Goal: Task Accomplishment & Management: Manage account settings

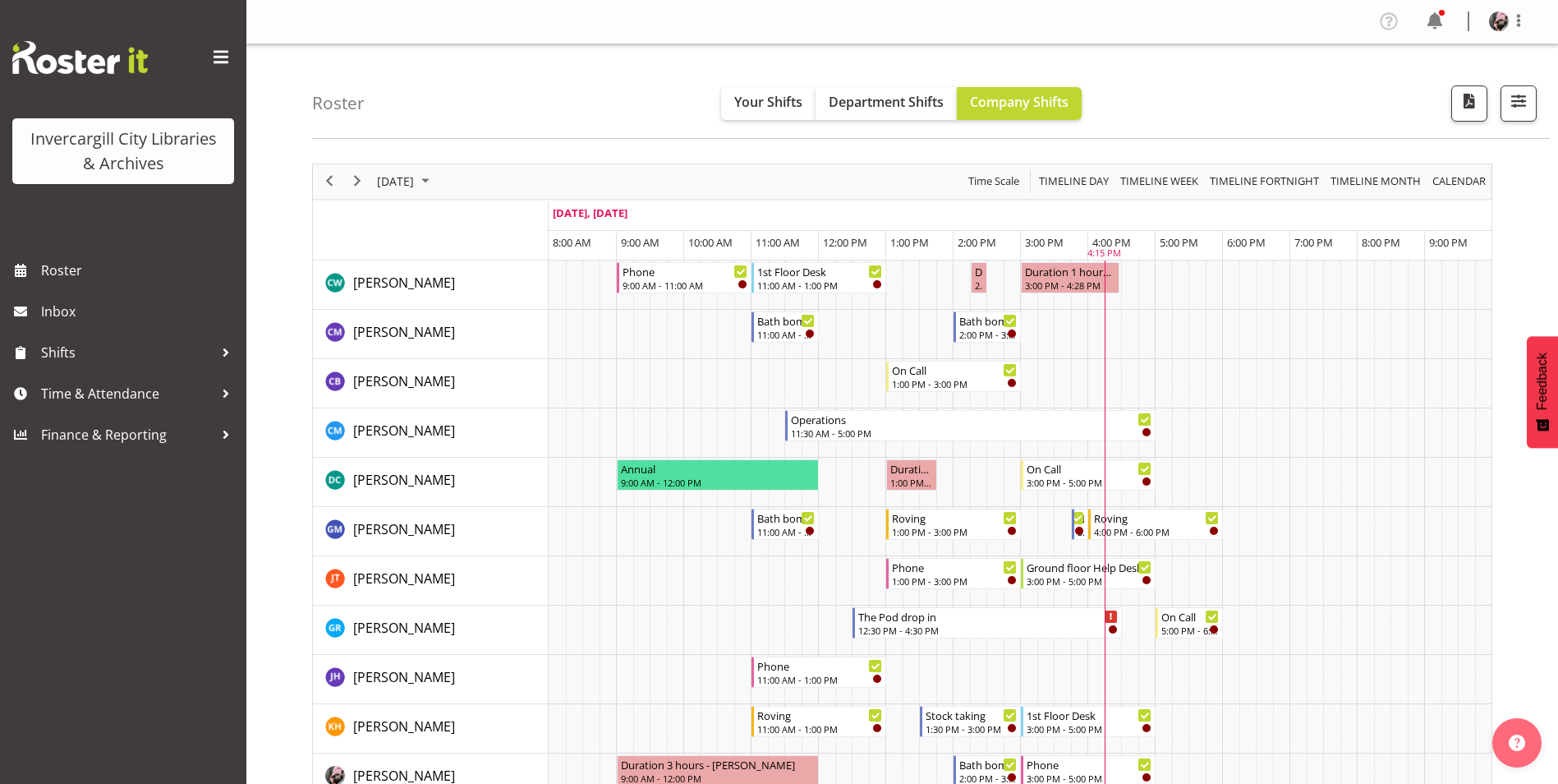
click at [1201, 73] on div "Roster Your Shifts Department Shifts Company Shifts All Locations Clear Bluff L…" at bounding box center [931, 91] width 1238 height 95
click at [135, 397] on span "Time & Attendance" at bounding box center [128, 393] width 173 height 25
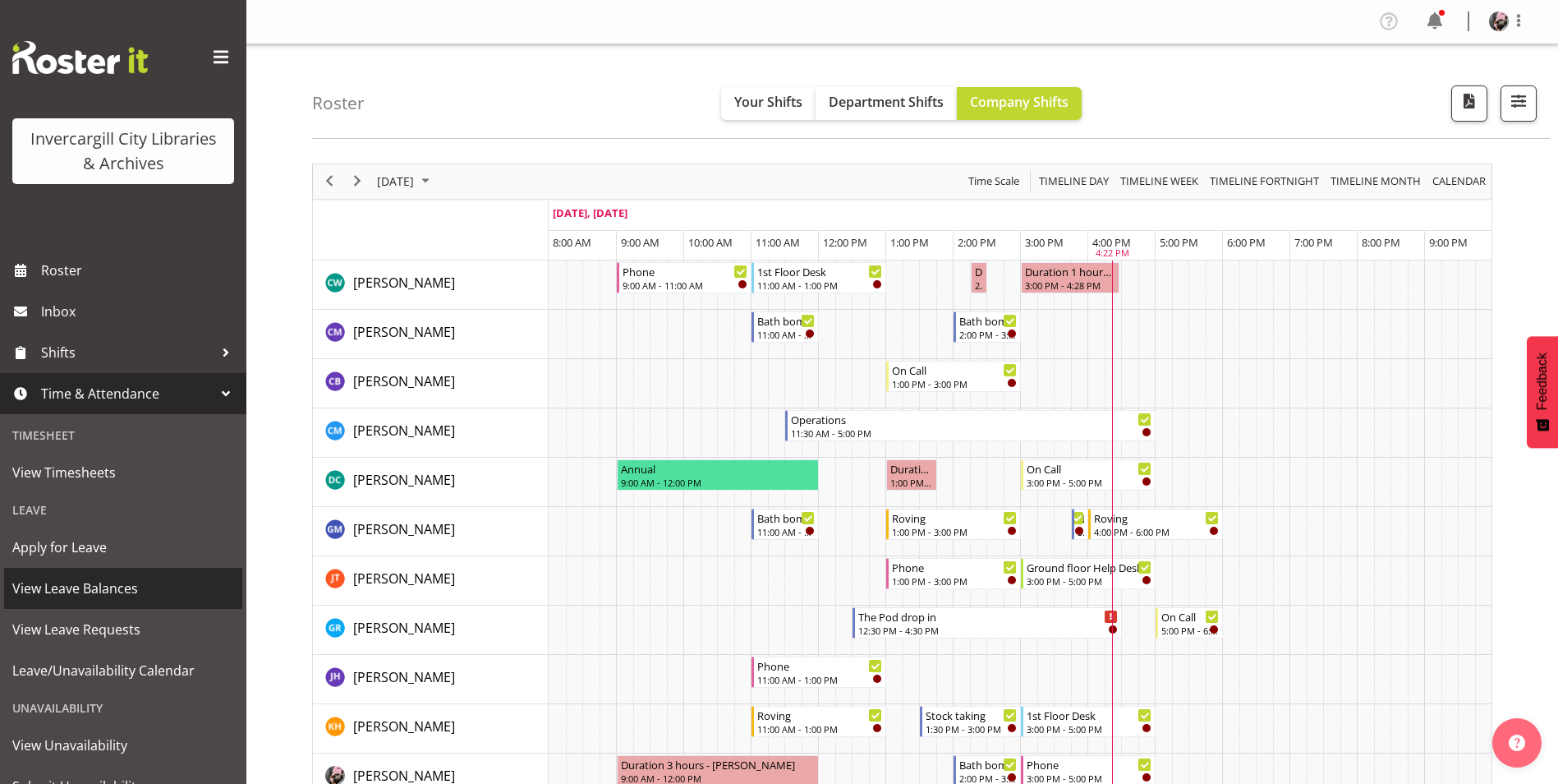
scroll to position [68, 0]
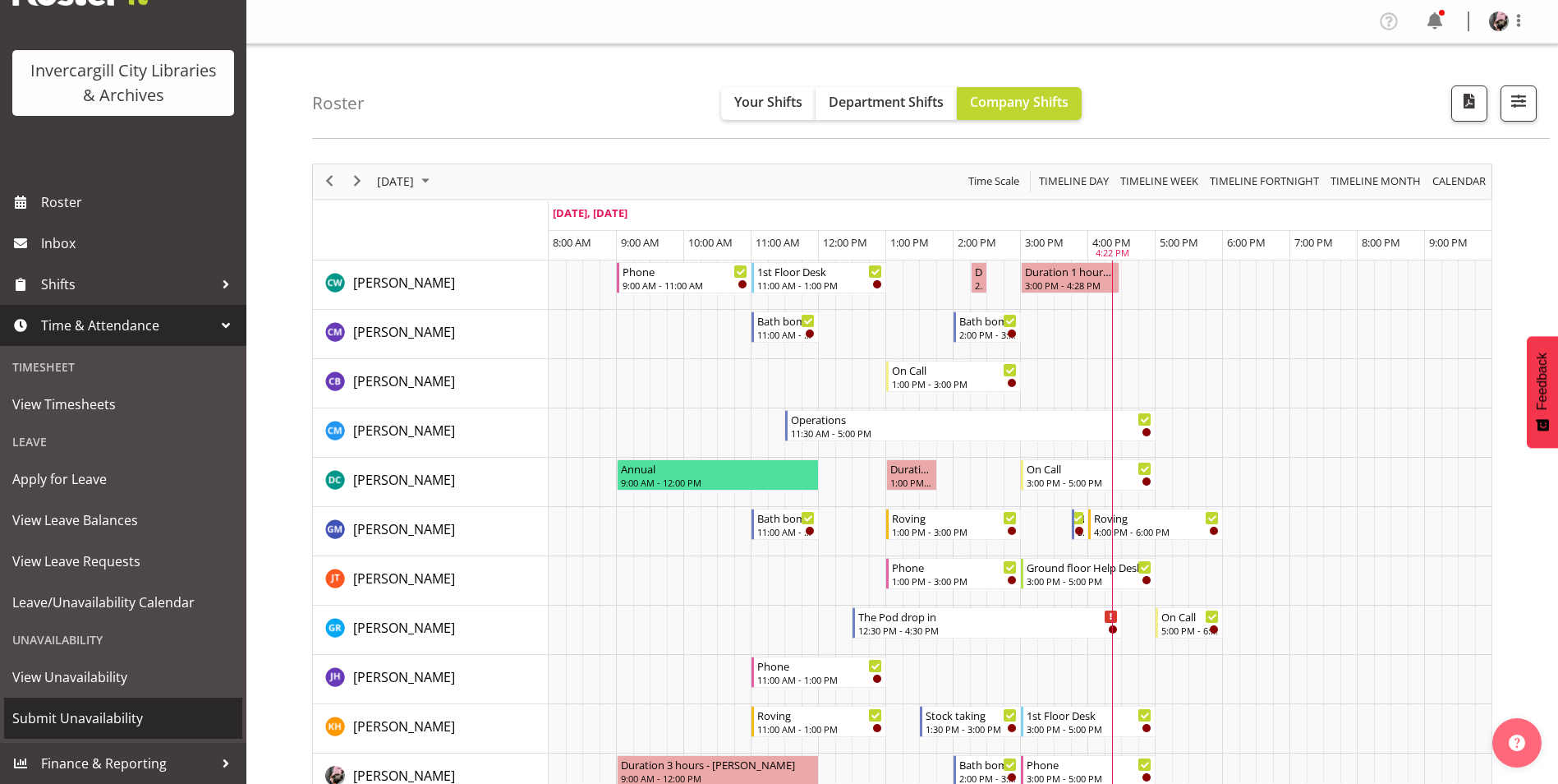
click at [157, 712] on span "Submit Unavailability" at bounding box center [123, 718] width 222 height 25
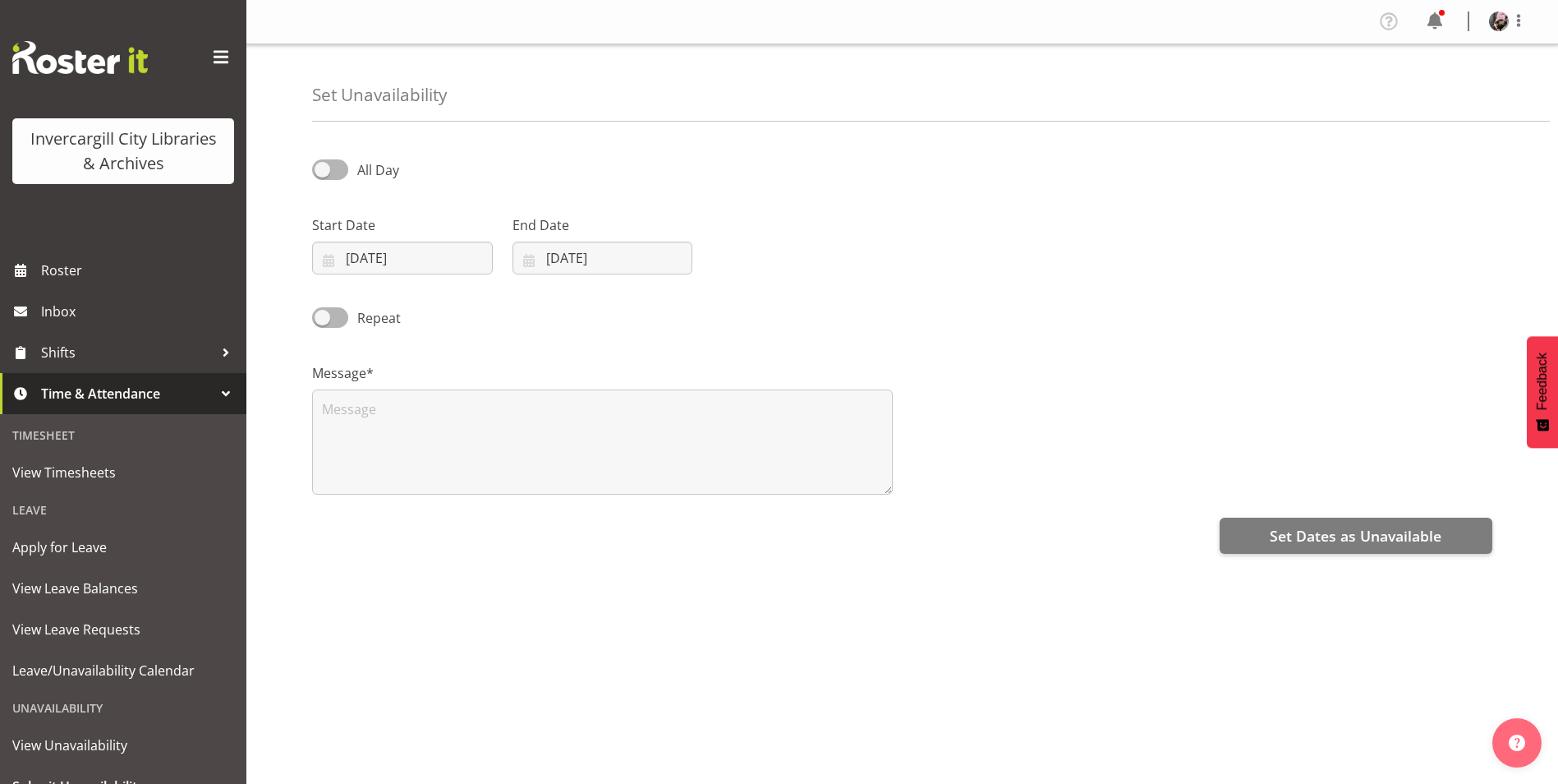
select select "9"
select select "2025"
click at [332, 160] on span at bounding box center [330, 170] width 36 height 20
click at [323, 164] on input "All Day" at bounding box center [318, 170] width 11 height 11
checkbox input "true"
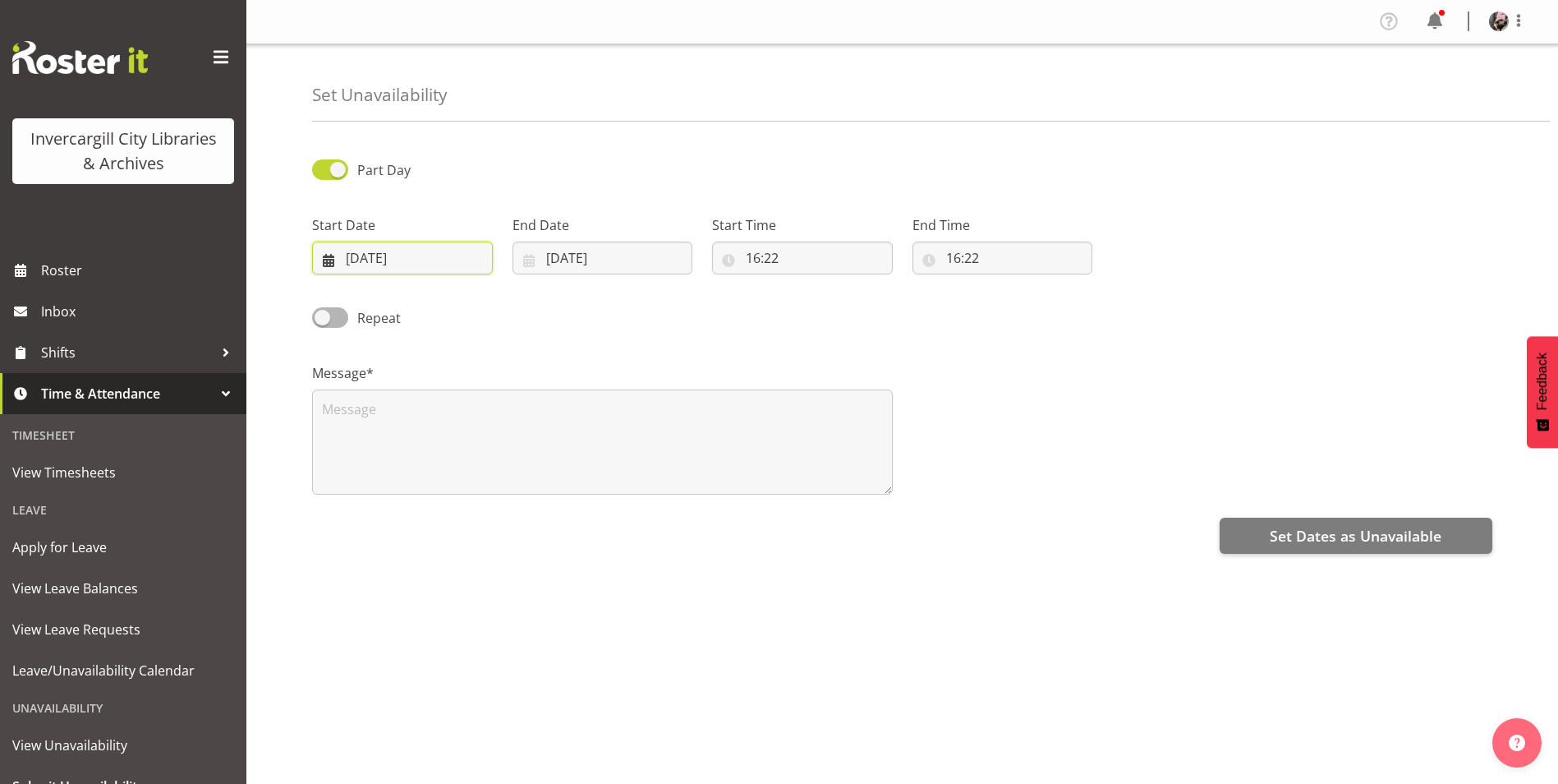
click at [366, 253] on input "02/10/2025" at bounding box center [402, 258] width 181 height 33
click at [499, 420] on link "10" at bounding box center [510, 423] width 33 height 30
type input "10/10/2025"
click at [598, 249] on input "02/10/2025" at bounding box center [602, 258] width 181 height 33
click at [701, 425] on link "10" at bounding box center [710, 423] width 33 height 30
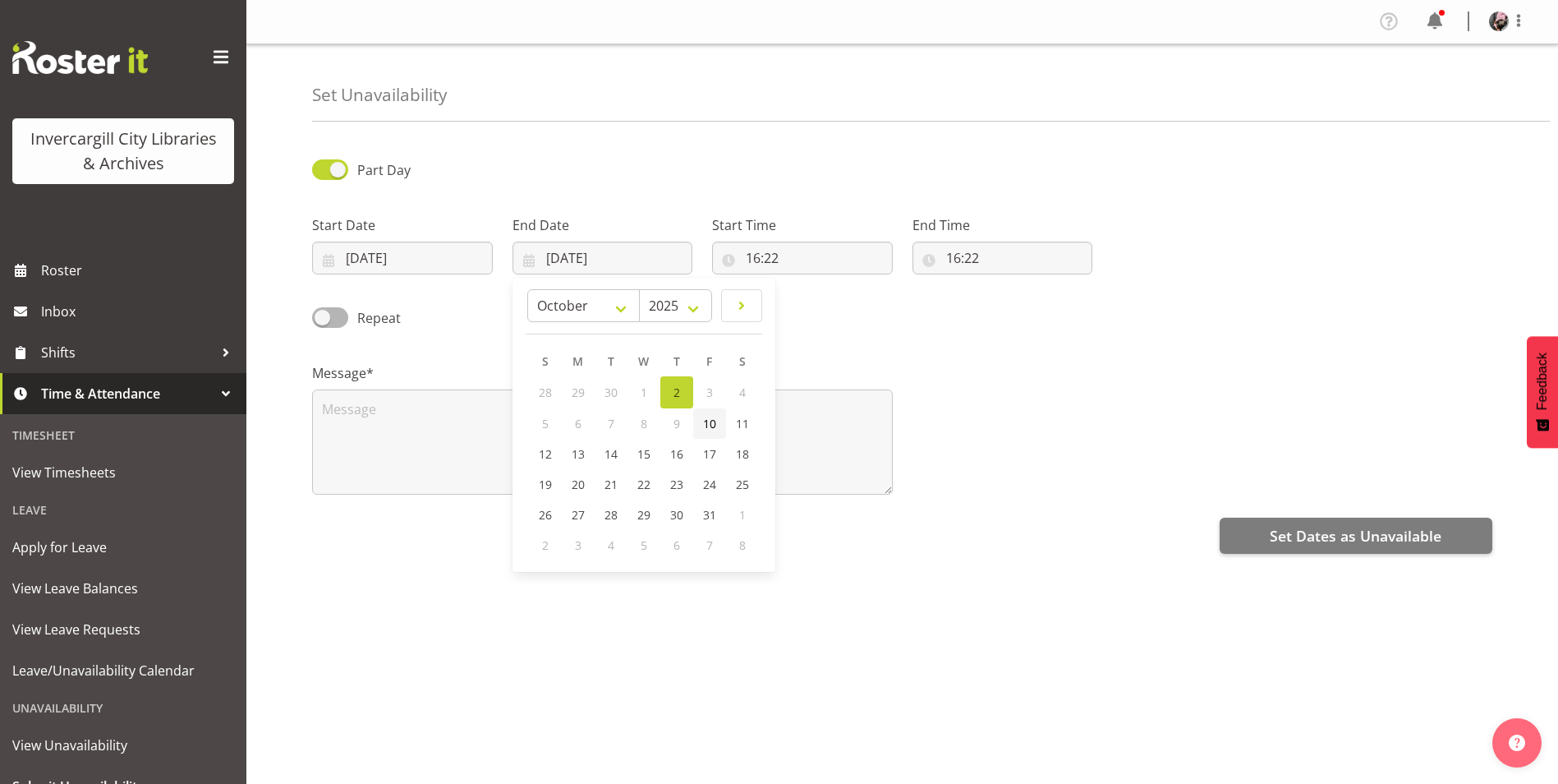
type input "10/10/2025"
click at [774, 259] on input "16:22" at bounding box center [802, 258] width 181 height 33
click at [824, 303] on select "00 01 02 03 04 05 06 07 08 09 10 11 12 13 14 15 16 17 18 19 20 21 22 23" at bounding box center [824, 301] width 37 height 33
select select "17"
click at [806, 285] on select "00 01 02 03 04 05 06 07 08 09 10 11 12 13 14 15 16 17 18 19 20 21 22 23" at bounding box center [824, 301] width 37 height 33
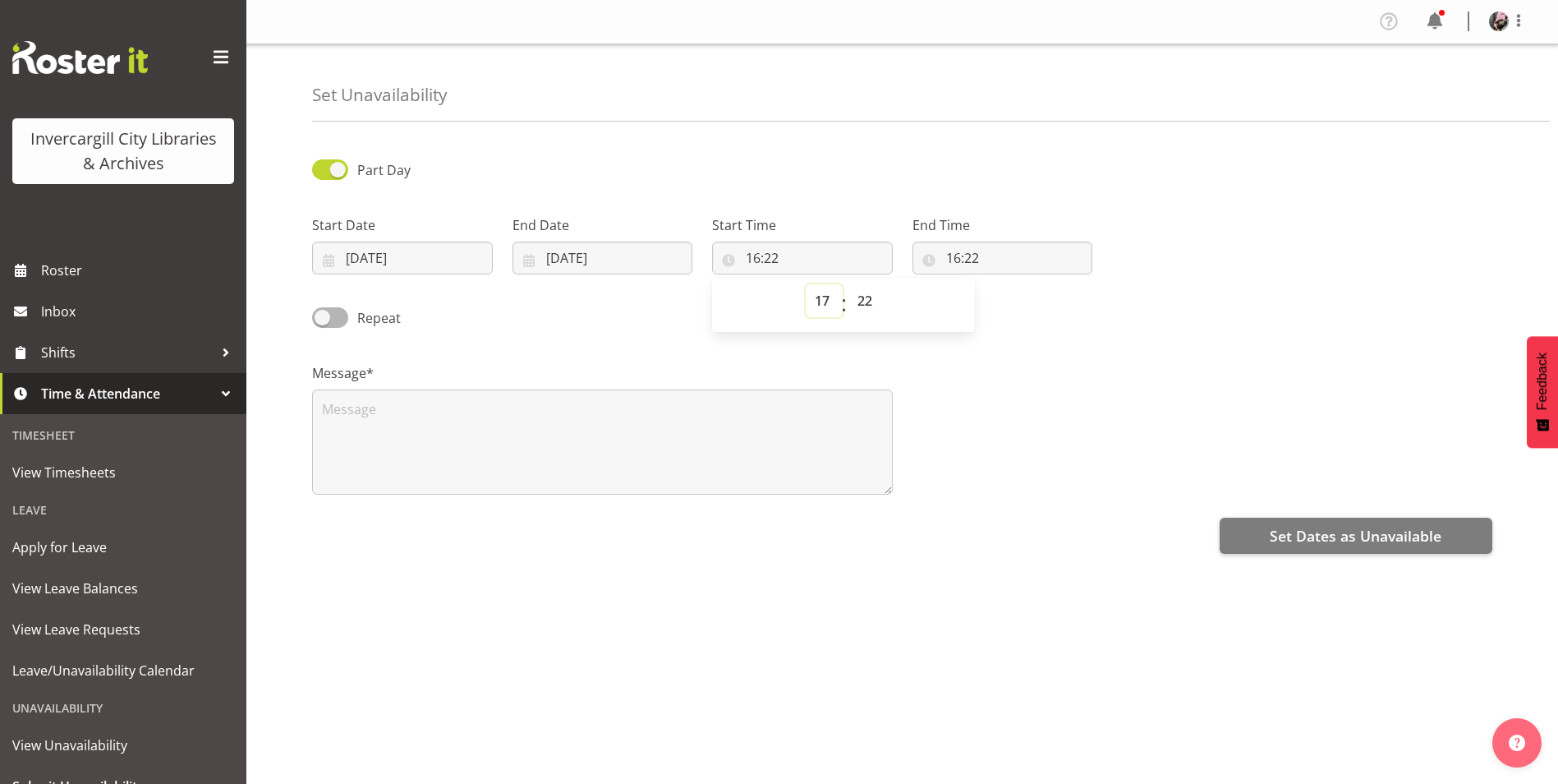
type input "17:22"
click at [864, 292] on select "00 01 02 03 04 05 06 07 08 09 10 11 12 13 14 15 16 17 18 19 20 21 22 23 24 25 2…" at bounding box center [867, 301] width 37 height 33
select select "0"
click at [848, 285] on select "00 01 02 03 04 05 06 07 08 09 10 11 12 13 14 15 16 17 18 19 20 21 22 23 24 25 2…" at bounding box center [867, 301] width 37 height 33
type input "17:00"
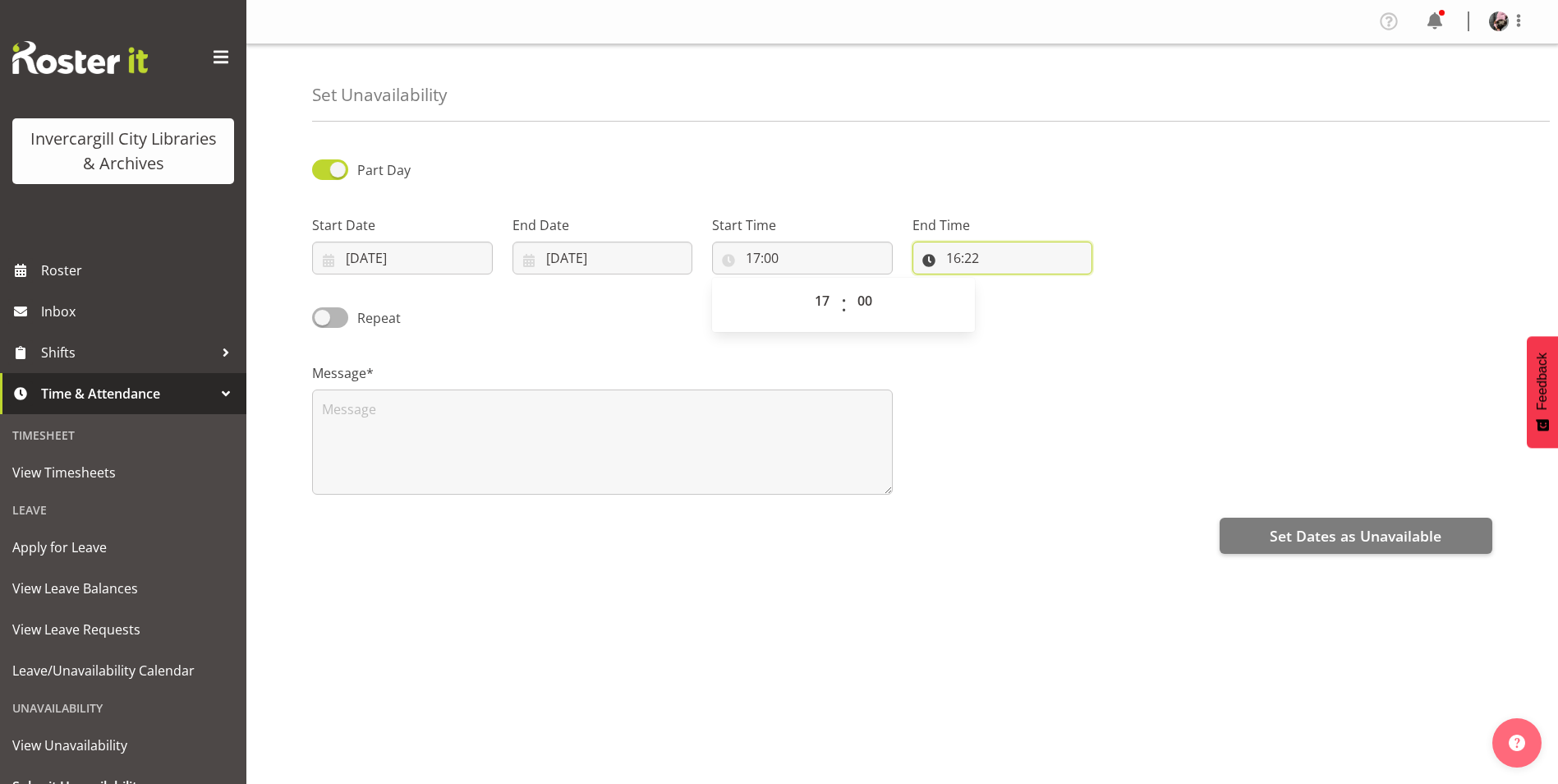
click at [965, 254] on input "16:22" at bounding box center [1003, 258] width 181 height 33
click at [1018, 295] on select "00 01 02 03 04 05 06 07 08 09 10 11 12 13 14 15 16 17 18 19 20 21 22 23" at bounding box center [1025, 301] width 37 height 33
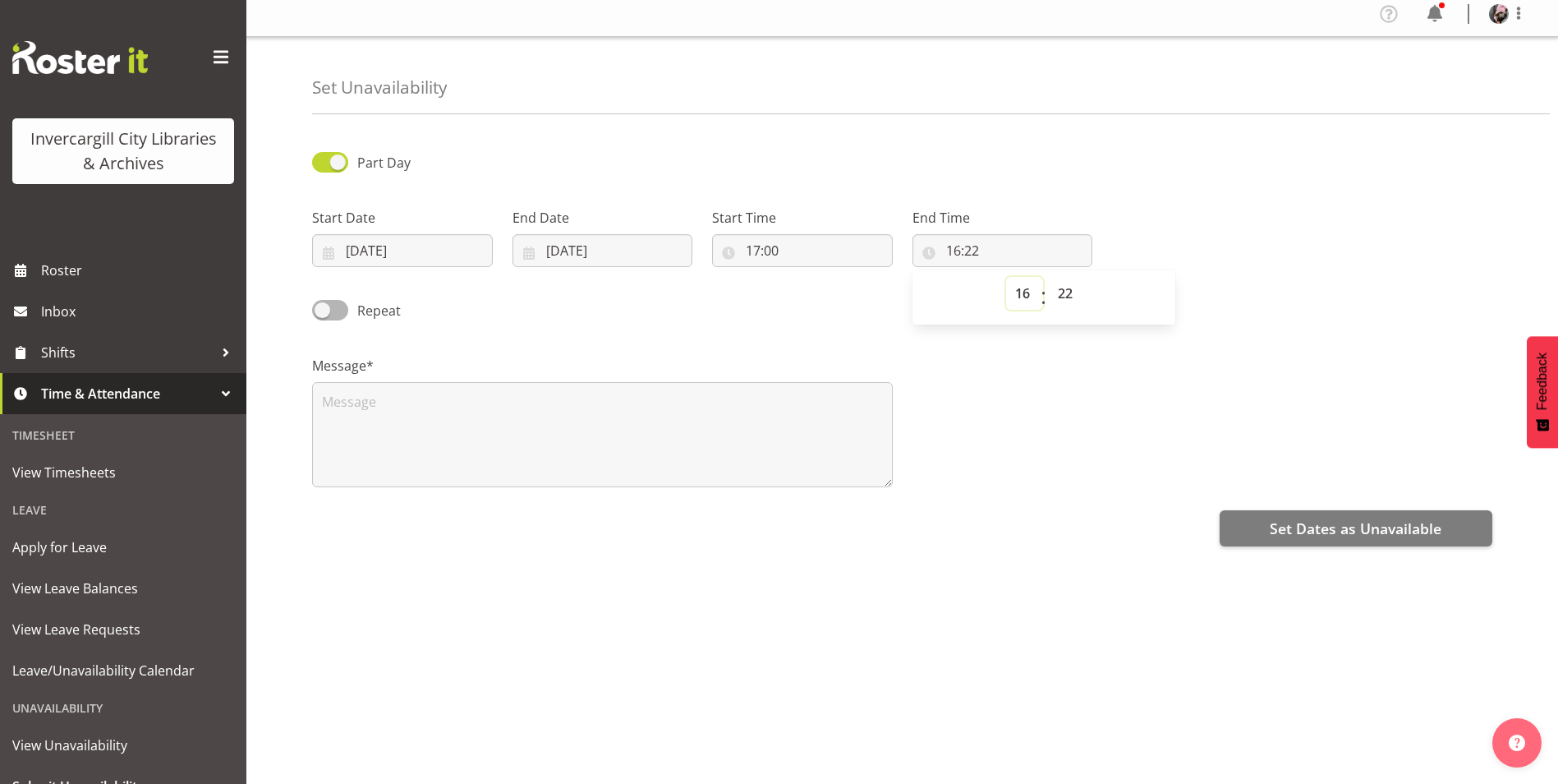
scroll to position [19, 0]
click at [1020, 279] on select "00 01 02 03 04 05 06 07 08 09 10 11 12 13 14 15 16 17 18 19 20 21 22 23" at bounding box center [1025, 294] width 37 height 33
select select "18"
click at [1006, 277] on select "00 01 02 03 04 05 06 07 08 09 10 11 12 13 14 15 16 17 18 19 20 21 22 23" at bounding box center [1025, 294] width 37 height 33
type input "18:22"
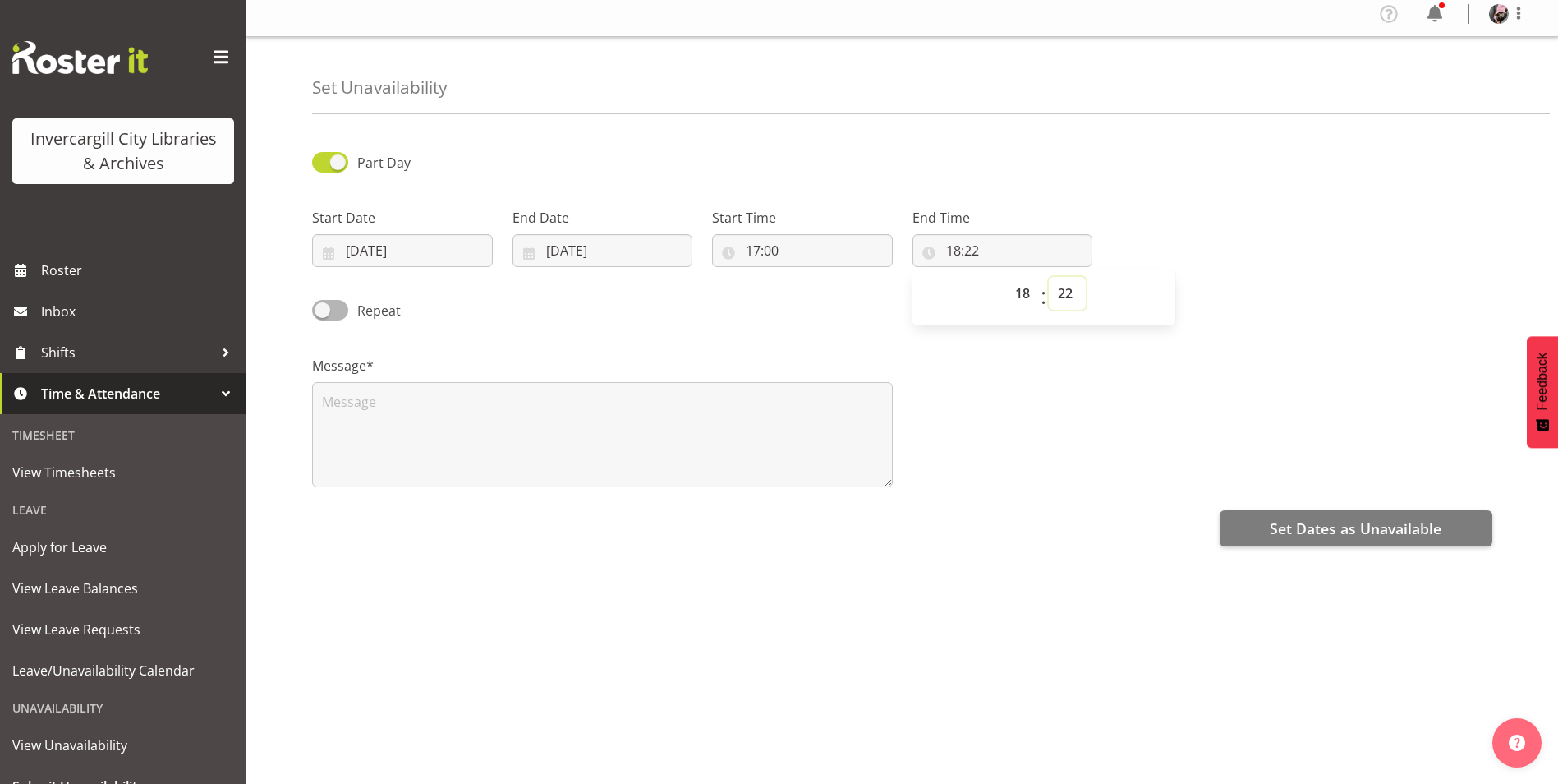
click at [1071, 277] on select "00 01 02 03 04 05 06 07 08 09 10 11 12 13 14 15 16 17 18 19 20 21 22 23 24 25 2…" at bounding box center [1068, 294] width 37 height 33
click at [1060, 279] on select "00 01 02 03 04 05 06 07 08 09 10 11 12 13 14 15 16 17 18 19 20 21 22 23 24 25 2…" at bounding box center [1068, 294] width 37 height 33
select select "30"
click at [1049, 277] on select "00 01 02 03 04 05 06 07 08 09 10 11 12 13 14 15 16 17 18 19 20 21 22 23 24 25 2…" at bounding box center [1068, 294] width 37 height 33
type input "18:30"
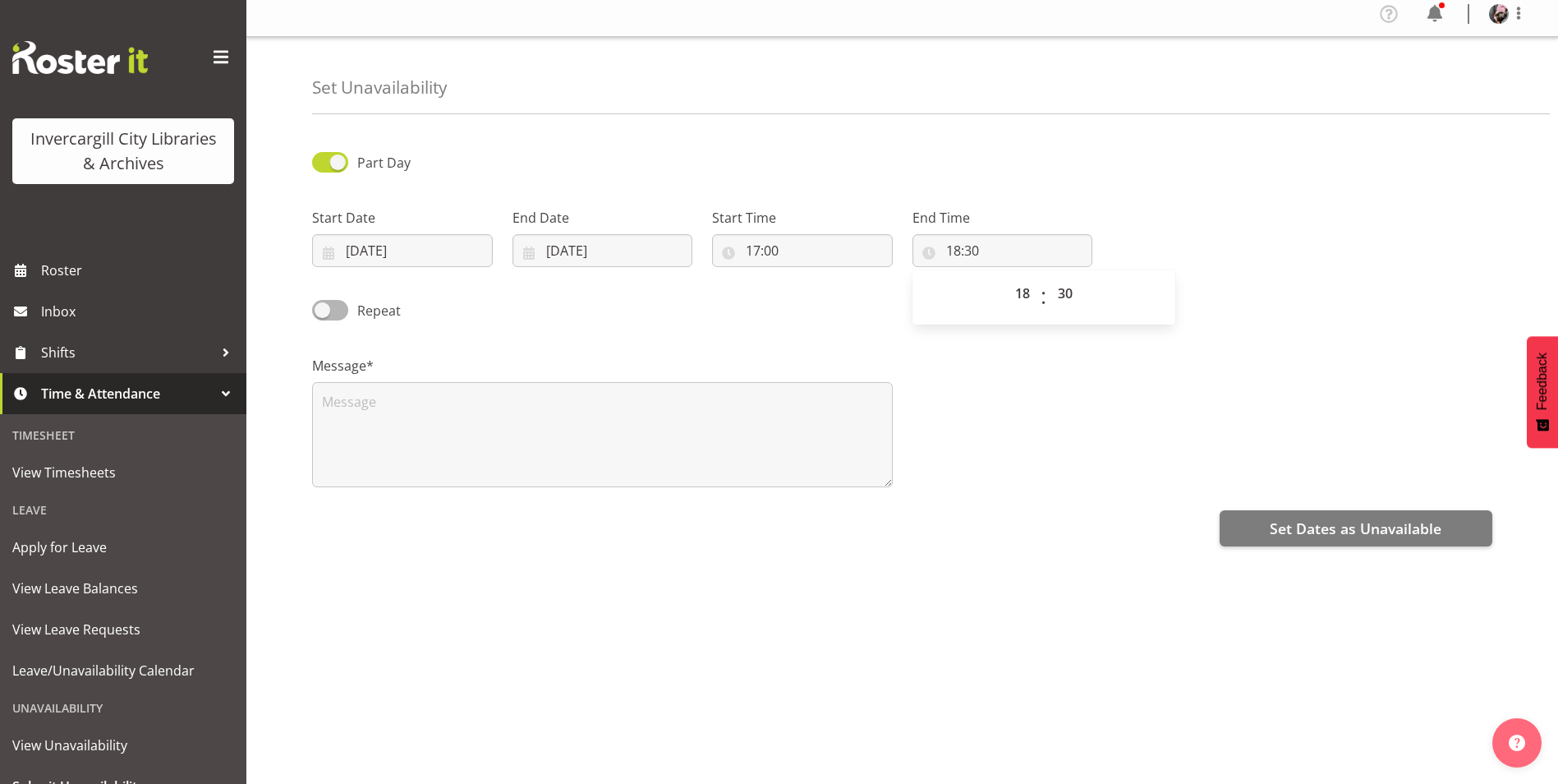
click at [956, 332] on div "Message*" at bounding box center [902, 414] width 1200 height 164
click at [838, 280] on div "Repeat" at bounding box center [902, 305] width 1200 height 56
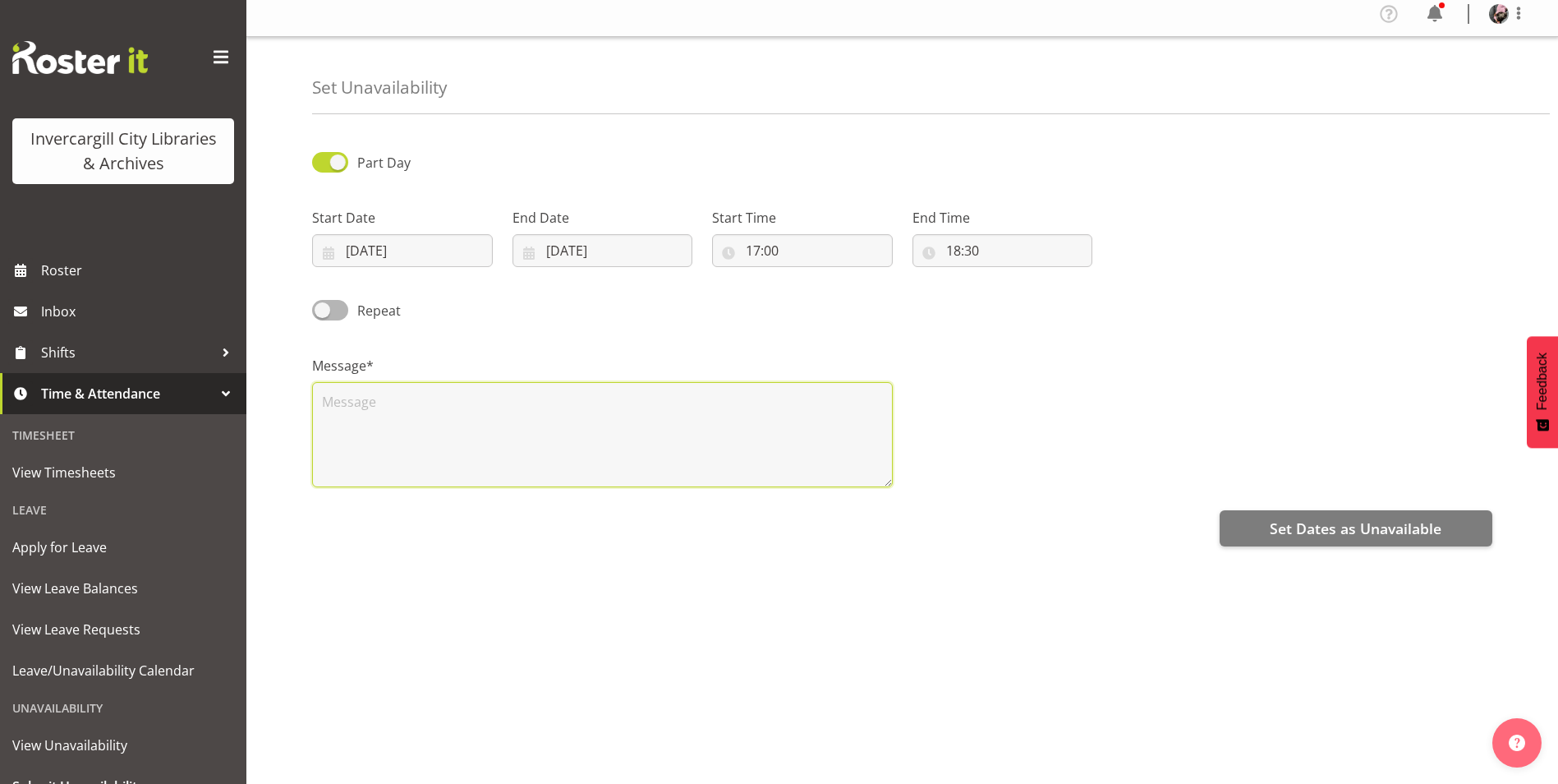
click at [421, 409] on textarea at bounding box center [602, 434] width 581 height 106
type textarea "Helping Aurora with Zumba"
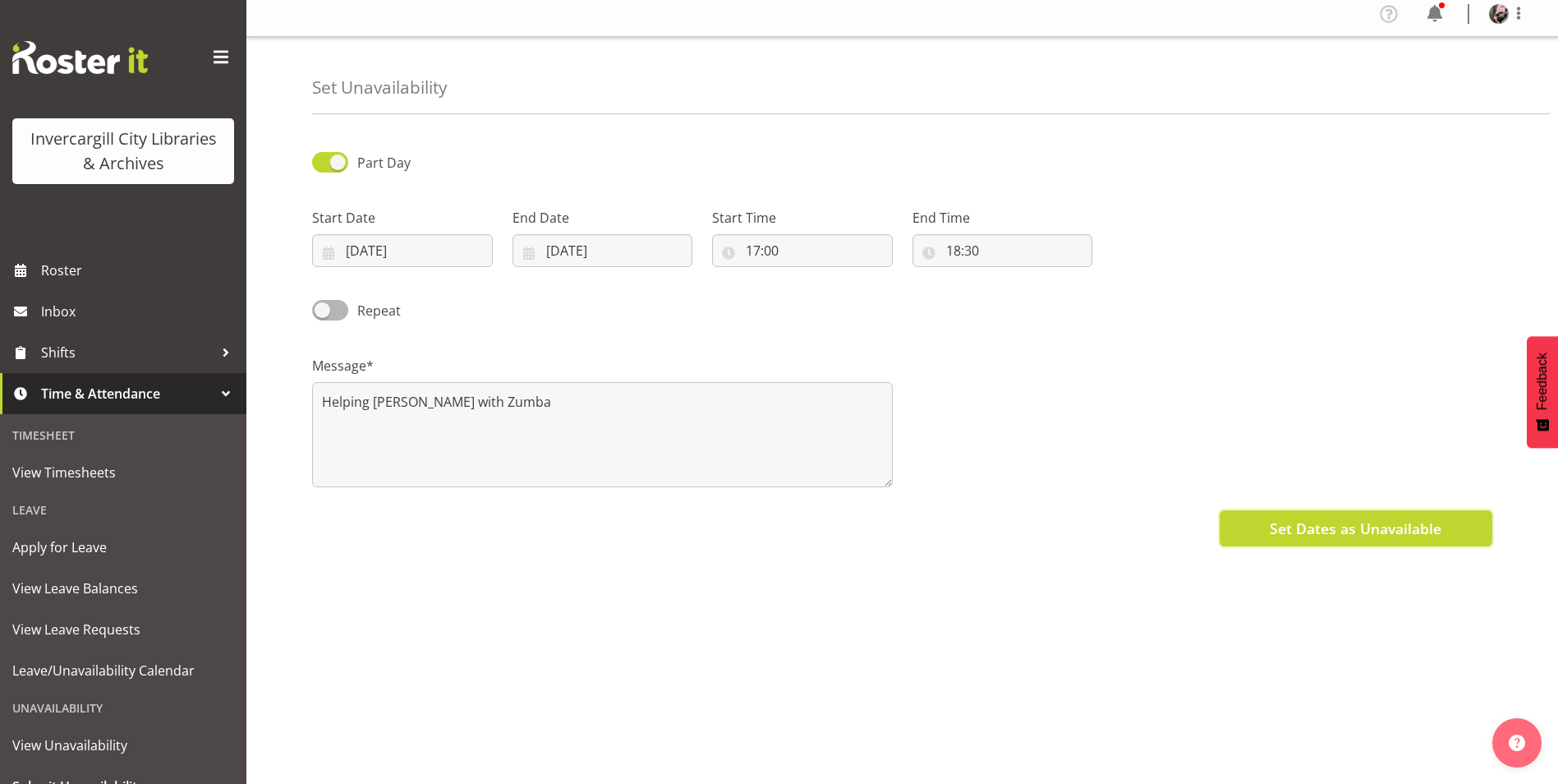
click at [1357, 519] on span "Set Dates as Unavailable" at bounding box center [1355, 528] width 172 height 21
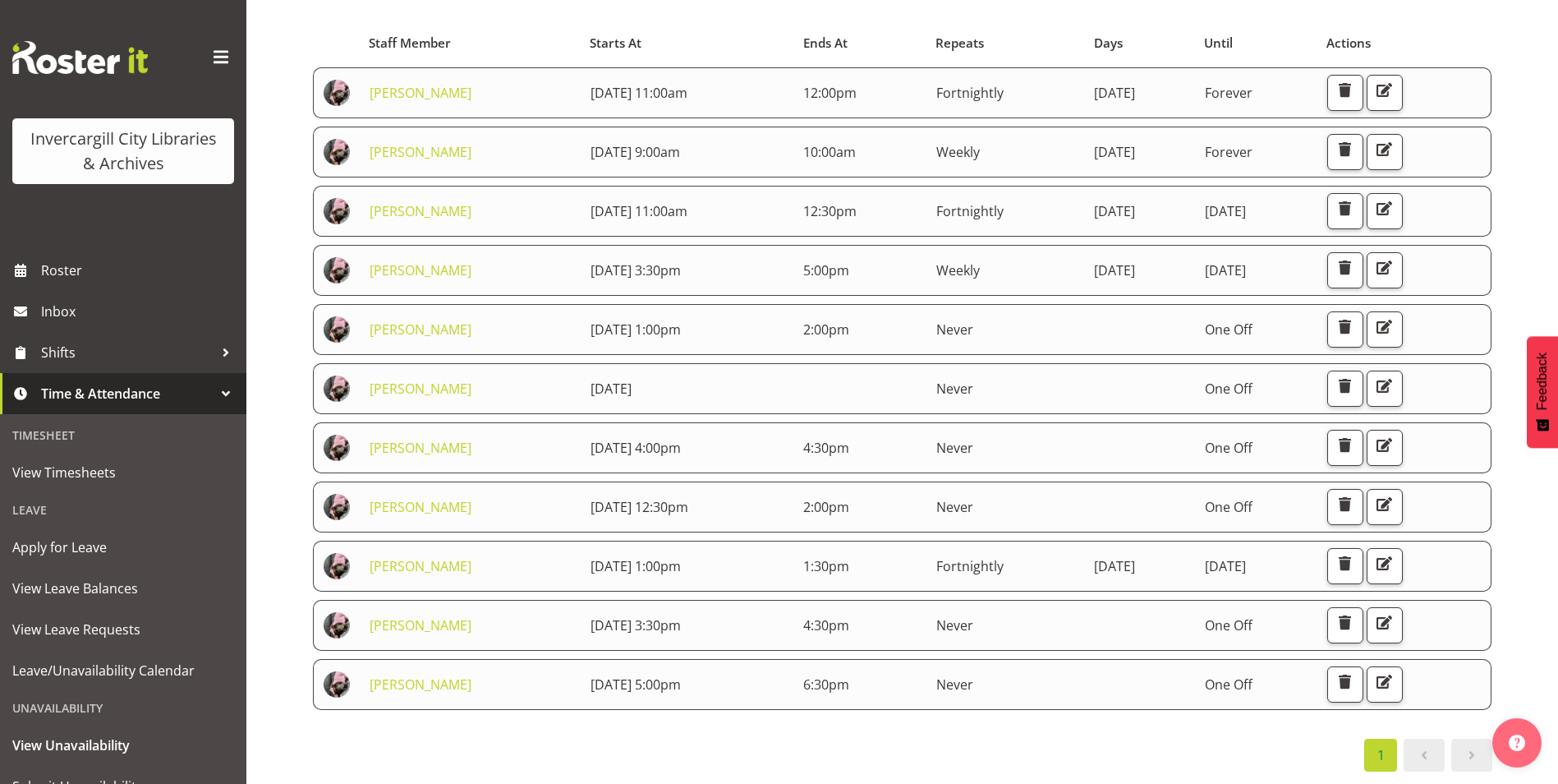
scroll to position [160, 0]
click at [626, 744] on div "1" at bounding box center [902, 755] width 1181 height 33
click at [81, 269] on span "Roster" at bounding box center [140, 270] width 197 height 25
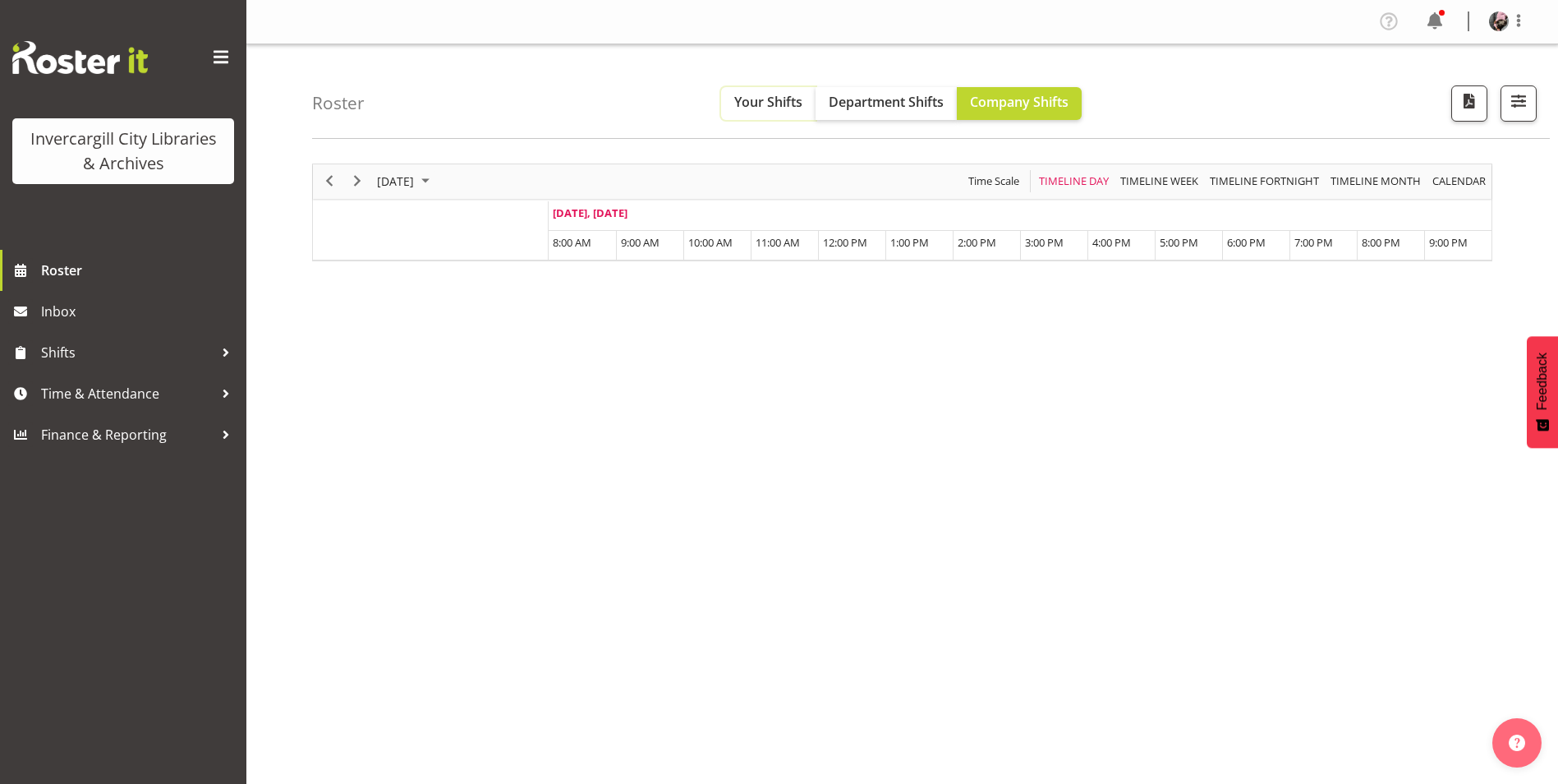
click at [792, 104] on span "Your Shifts" at bounding box center [768, 102] width 68 height 18
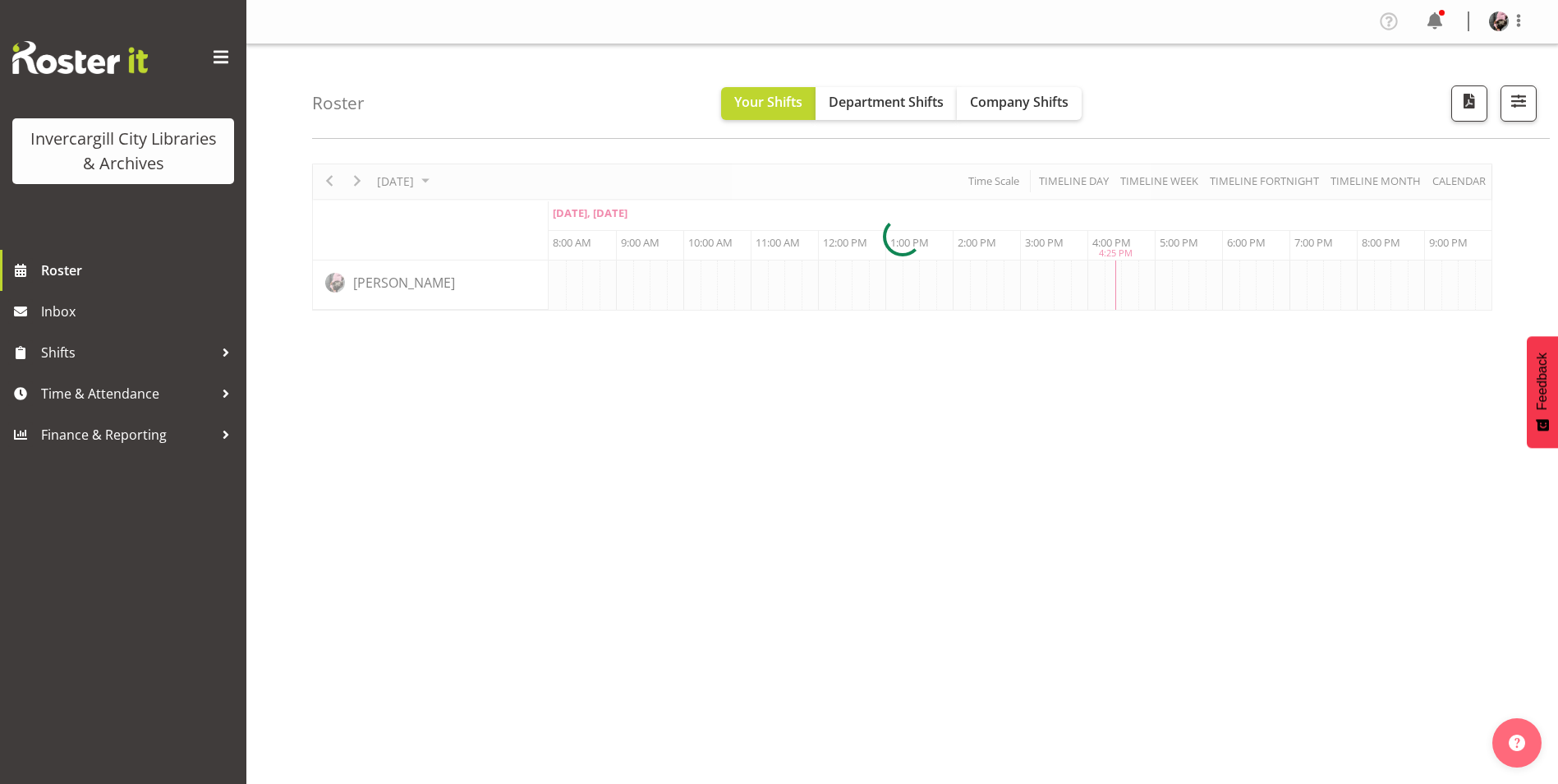
click at [634, 200] on div at bounding box center [902, 237] width 1181 height 147
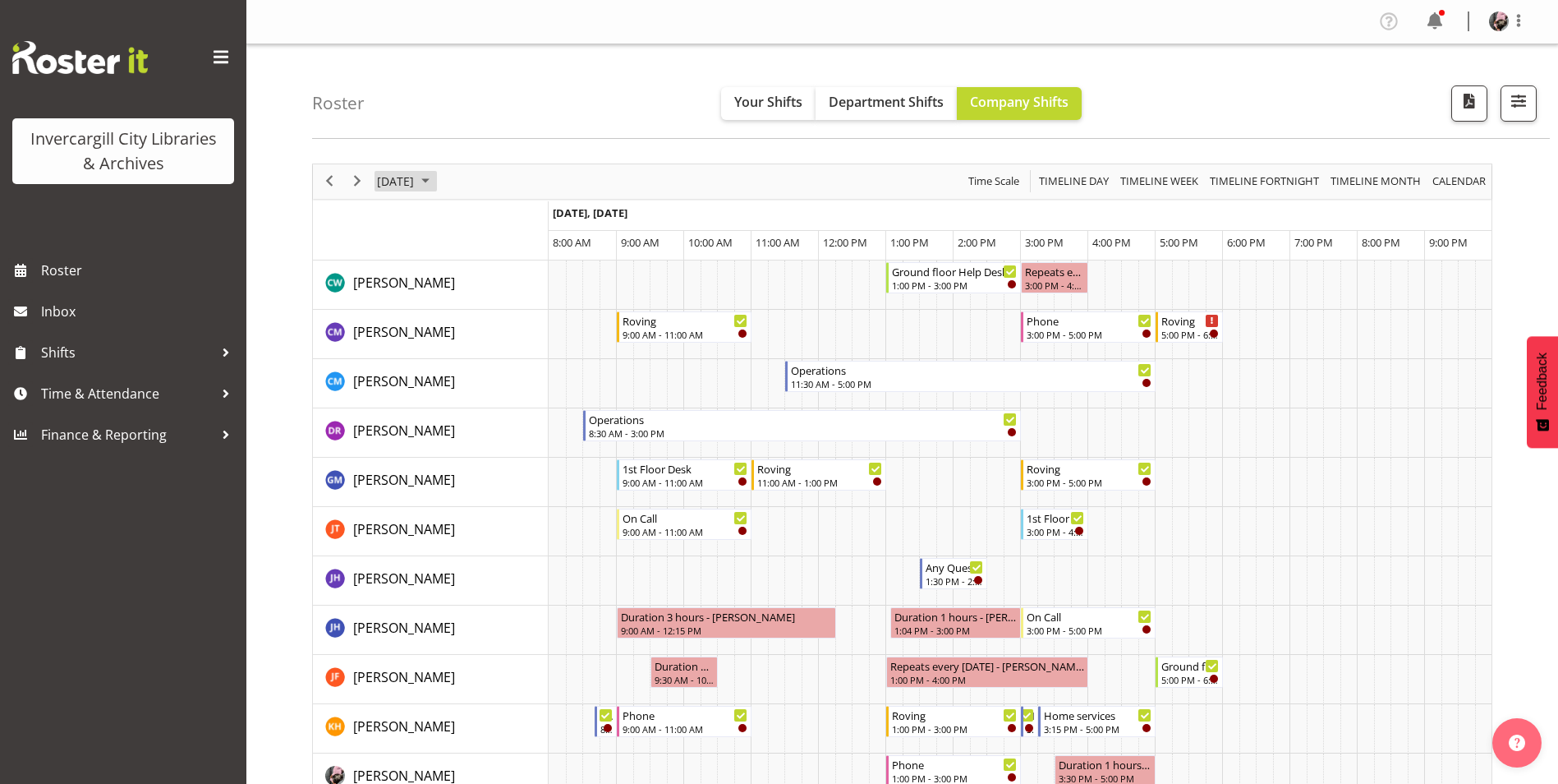
click at [416, 180] on span "[DATE]" at bounding box center [396, 181] width 40 height 20
click at [553, 426] on button "[DATE]" at bounding box center [536, 424] width 56 height 23
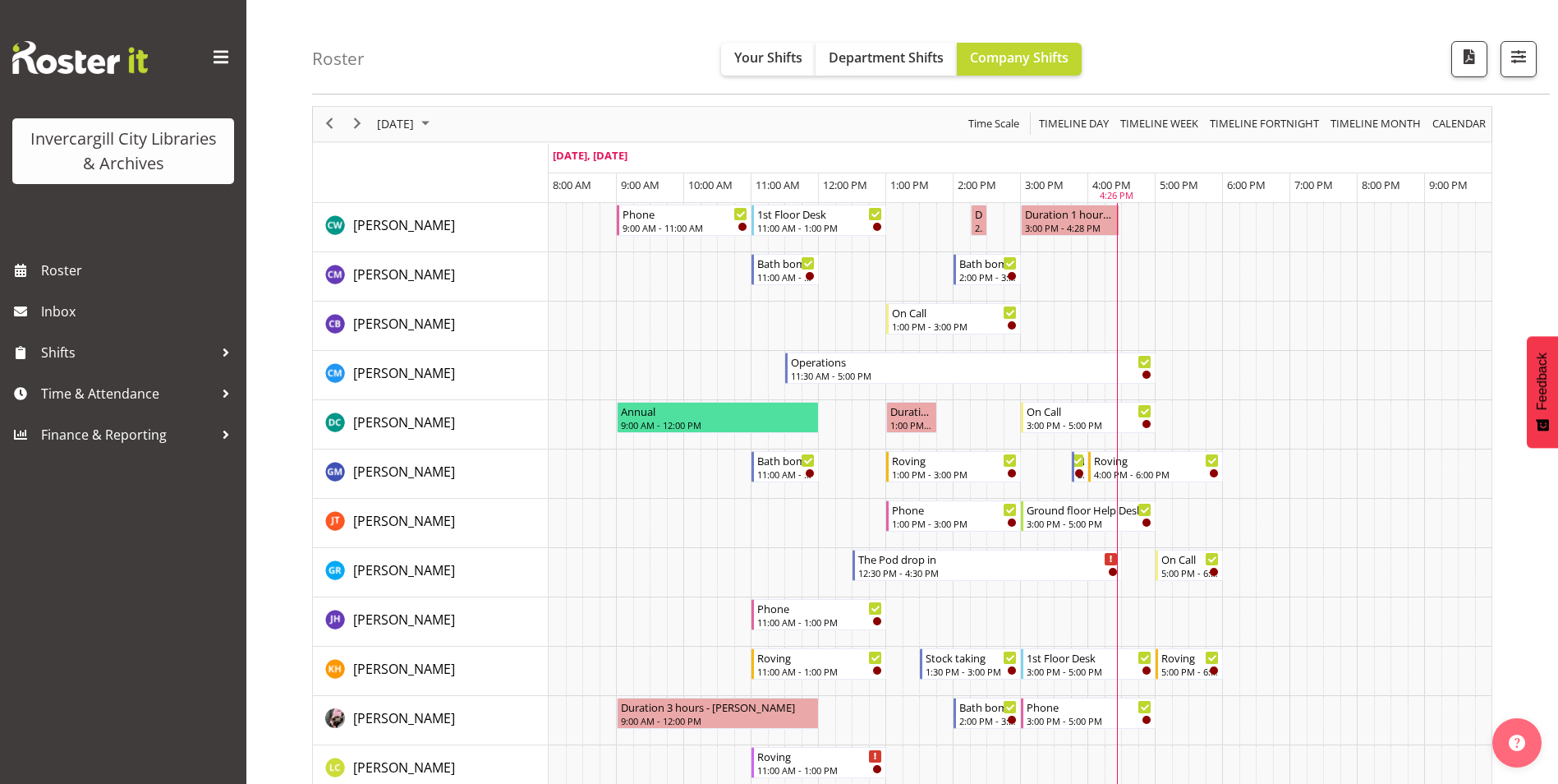
scroll to position [82, 0]
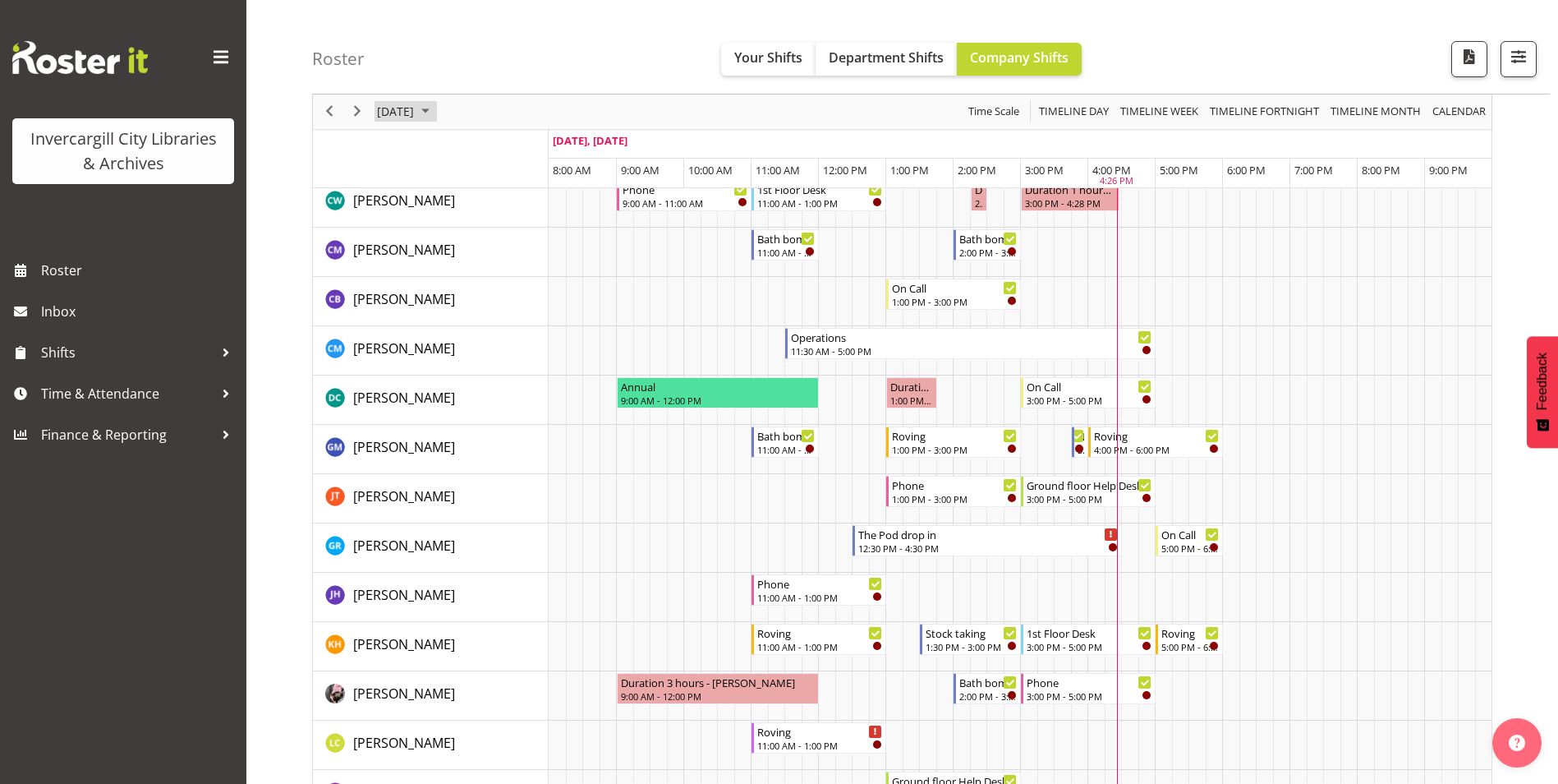
click at [416, 116] on span "[DATE]" at bounding box center [396, 112] width 40 height 20
click at [787, 60] on span "Your Shifts" at bounding box center [768, 58] width 68 height 18
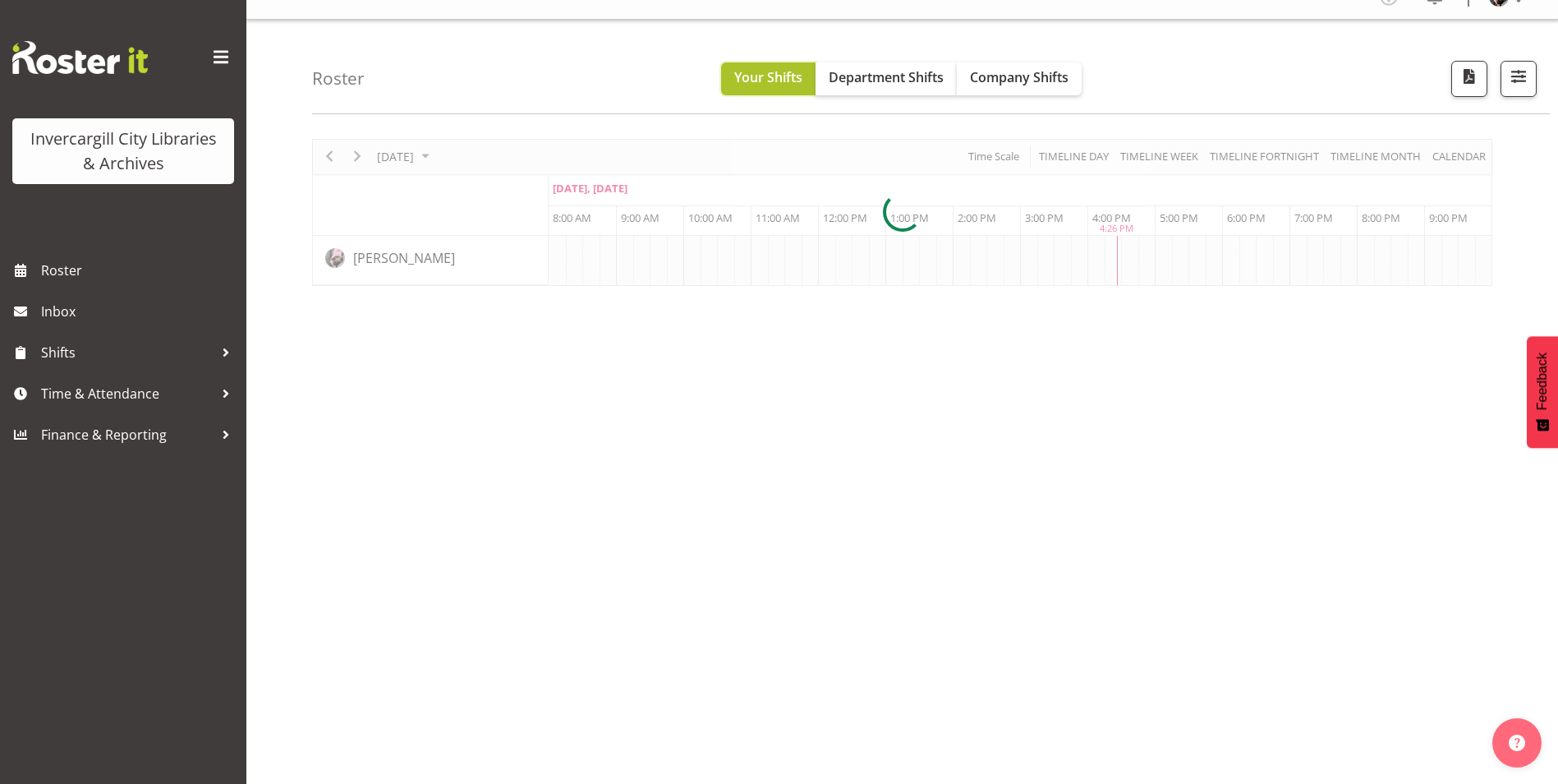
scroll to position [25, 0]
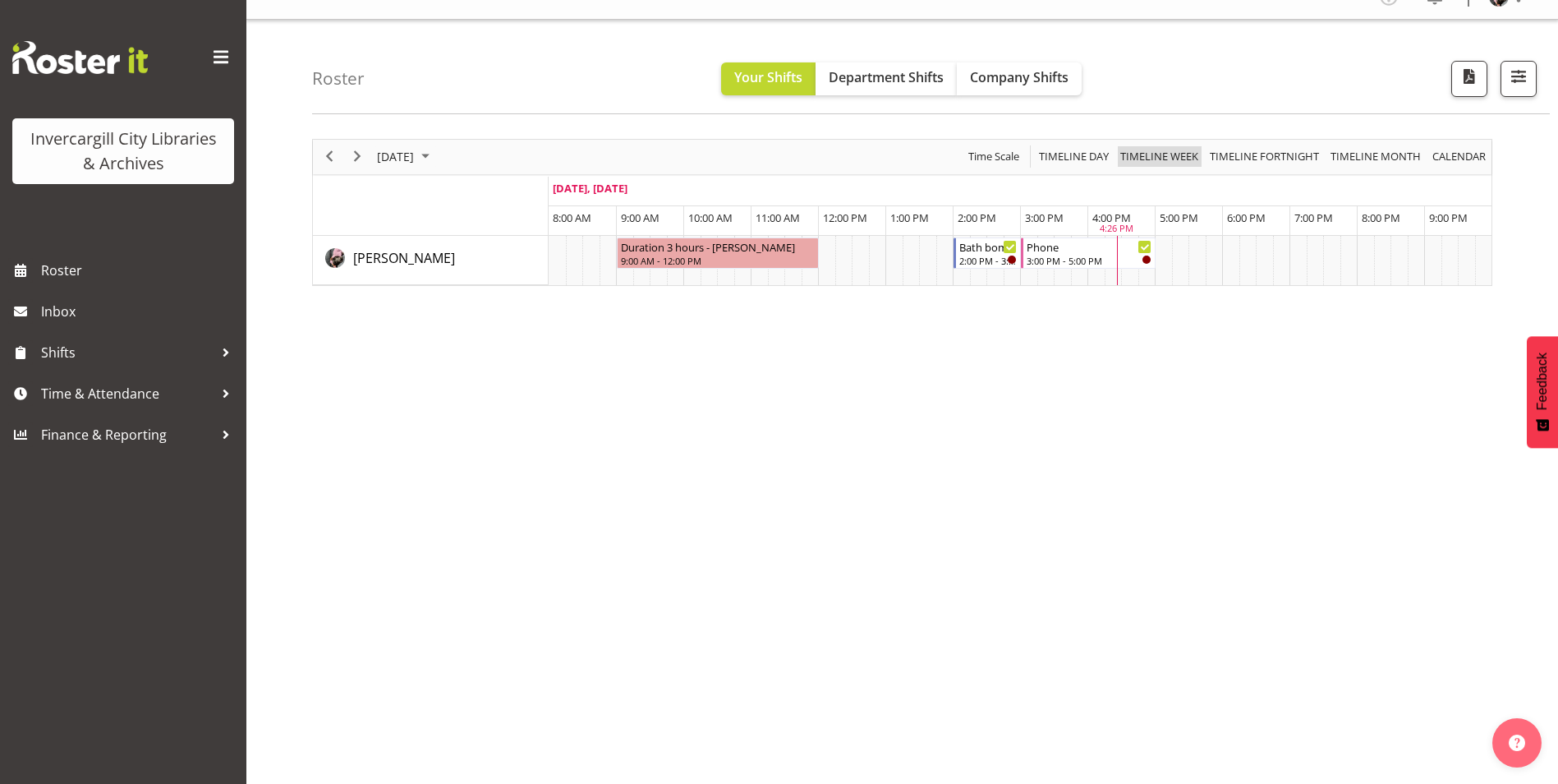
click at [1143, 155] on span "Timeline Week" at bounding box center [1160, 156] width 82 height 20
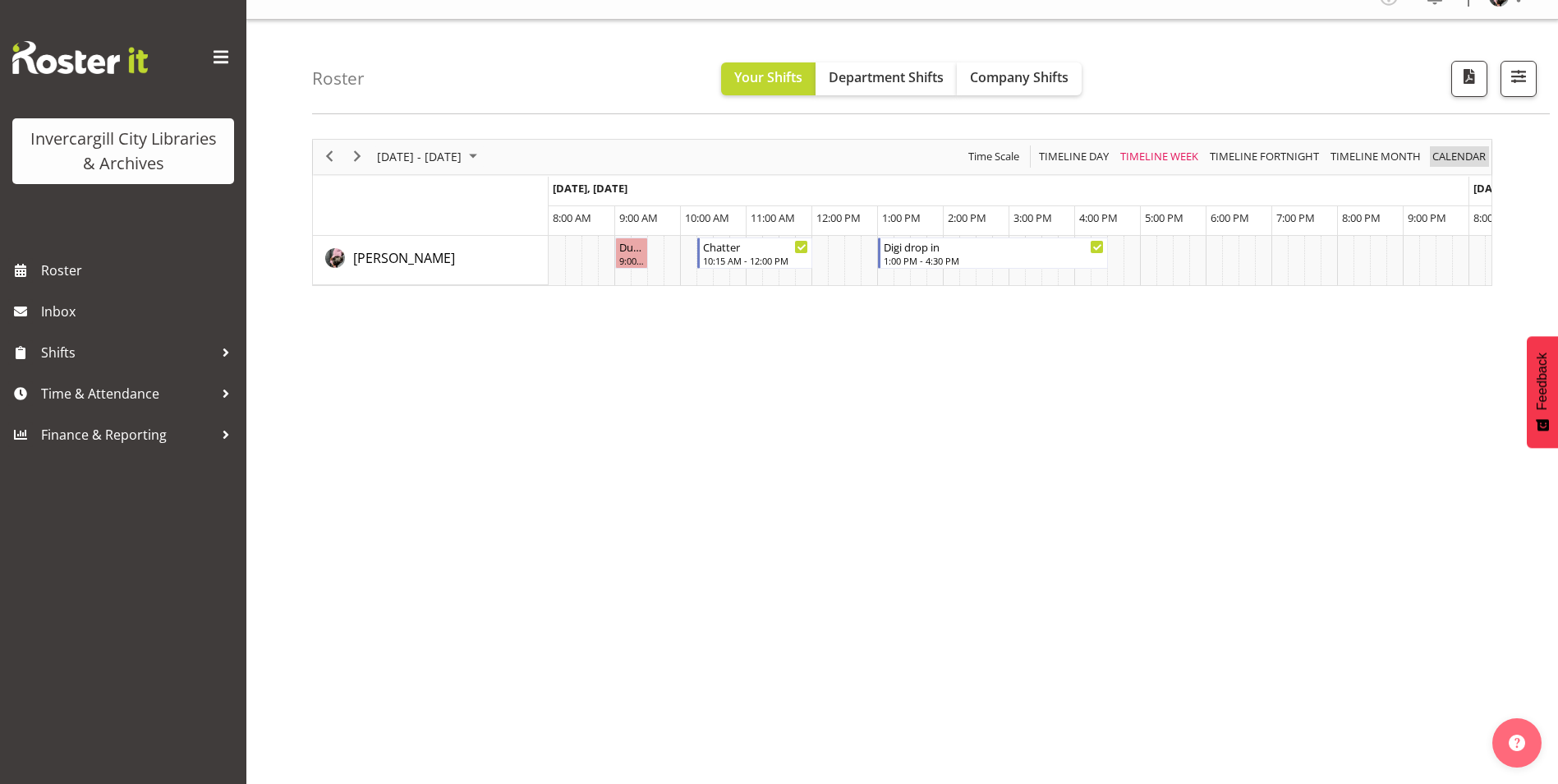
click at [1454, 155] on span "calendar" at bounding box center [1460, 156] width 57 height 20
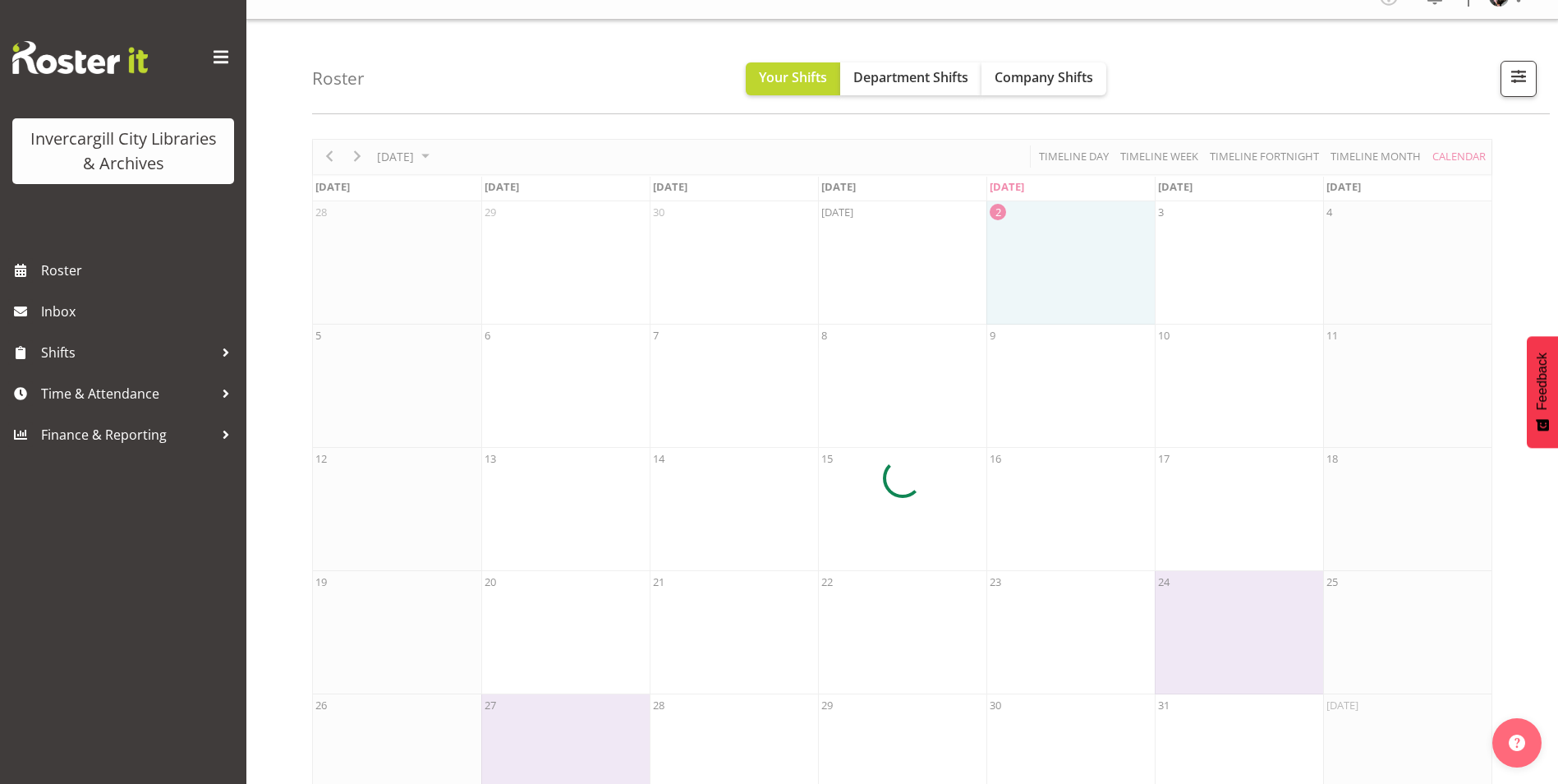
click at [1127, 50] on div "Roster Your Shifts Department Shifts Company Shifts All Locations [GEOGRAPHIC_D…" at bounding box center [931, 66] width 1238 height 95
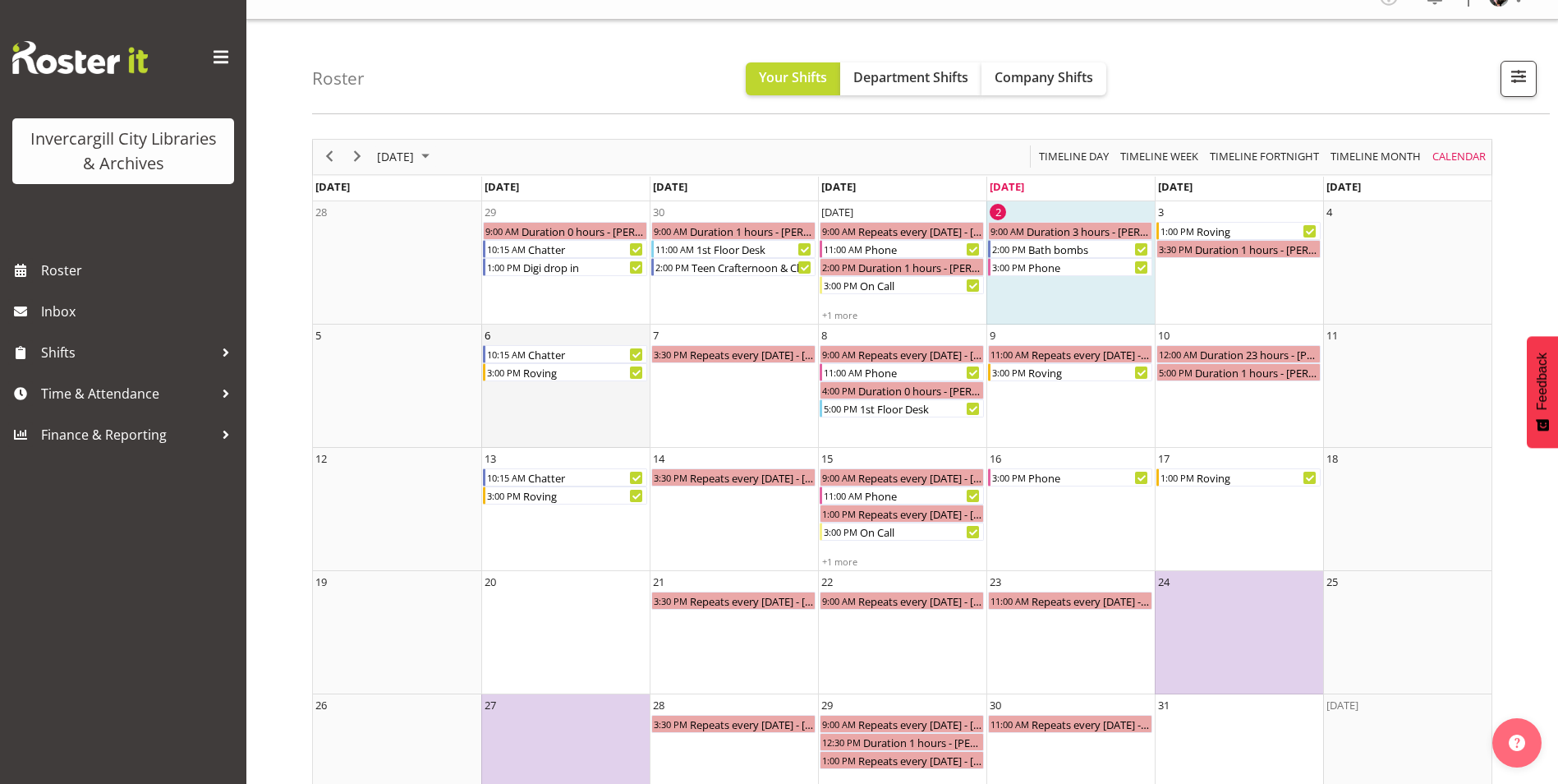
scroll to position [72, 0]
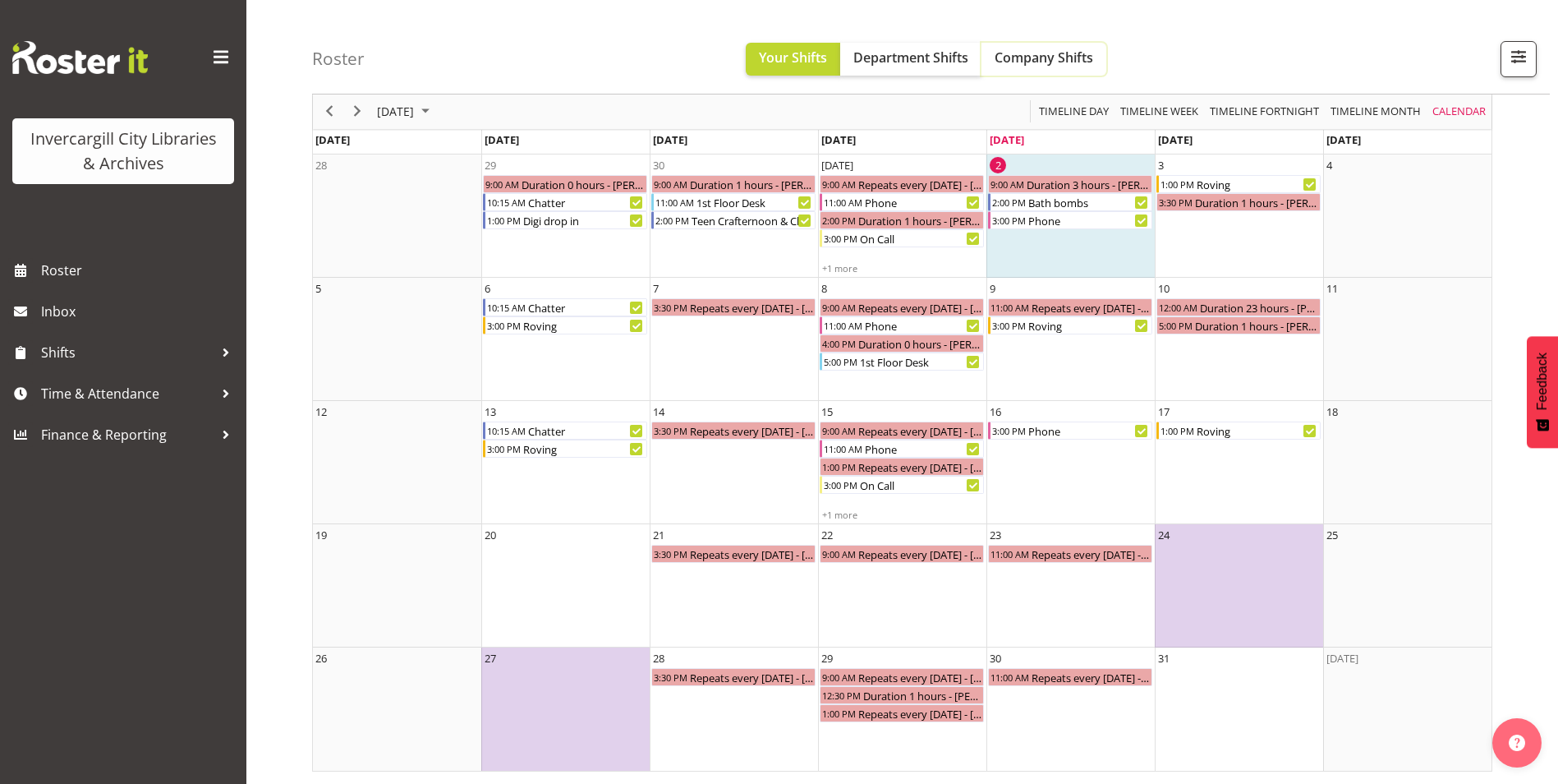
click at [1080, 59] on span "Company Shifts" at bounding box center [1044, 58] width 98 height 18
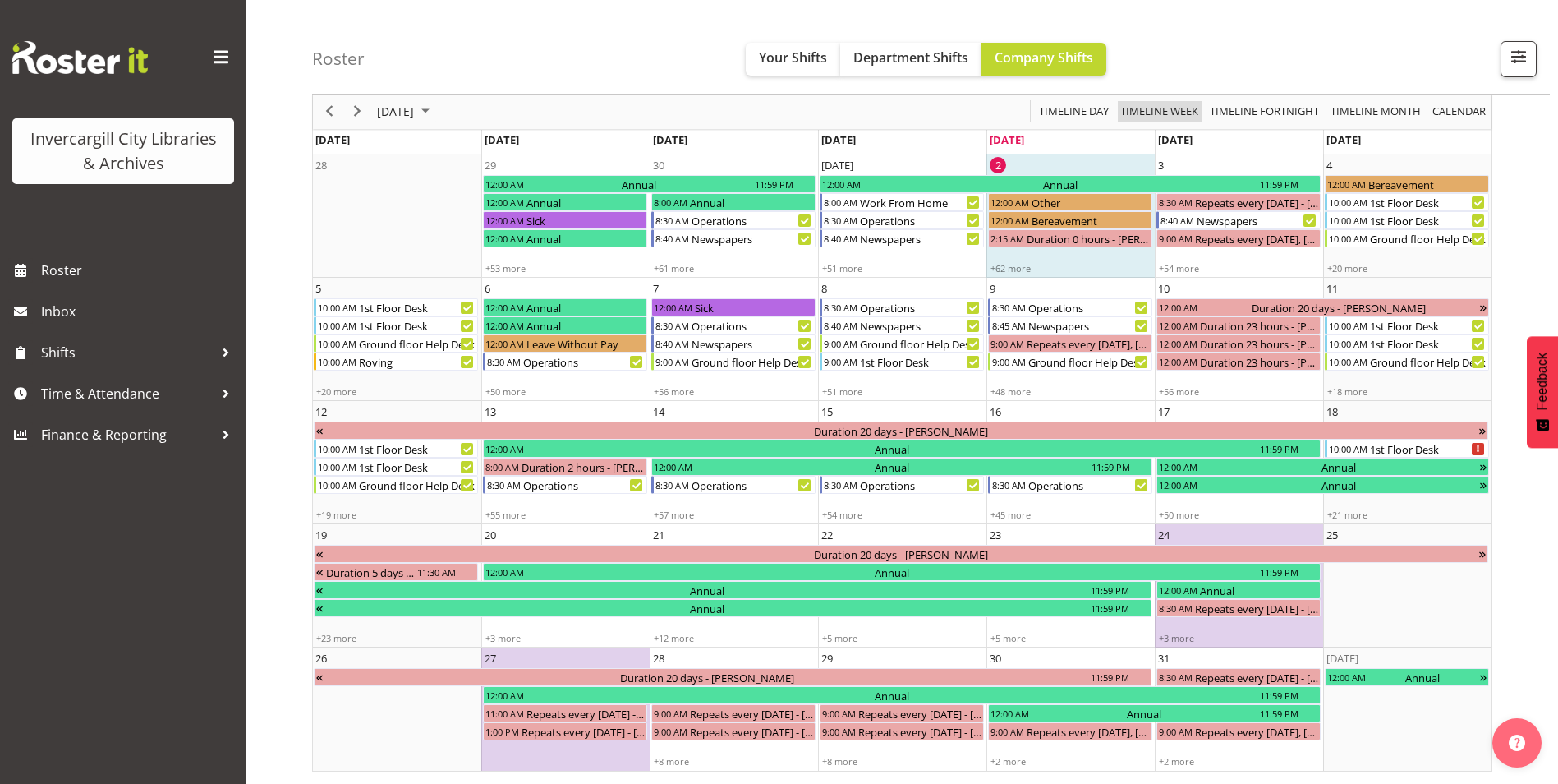
click at [1151, 111] on span "Timeline Week" at bounding box center [1160, 112] width 82 height 20
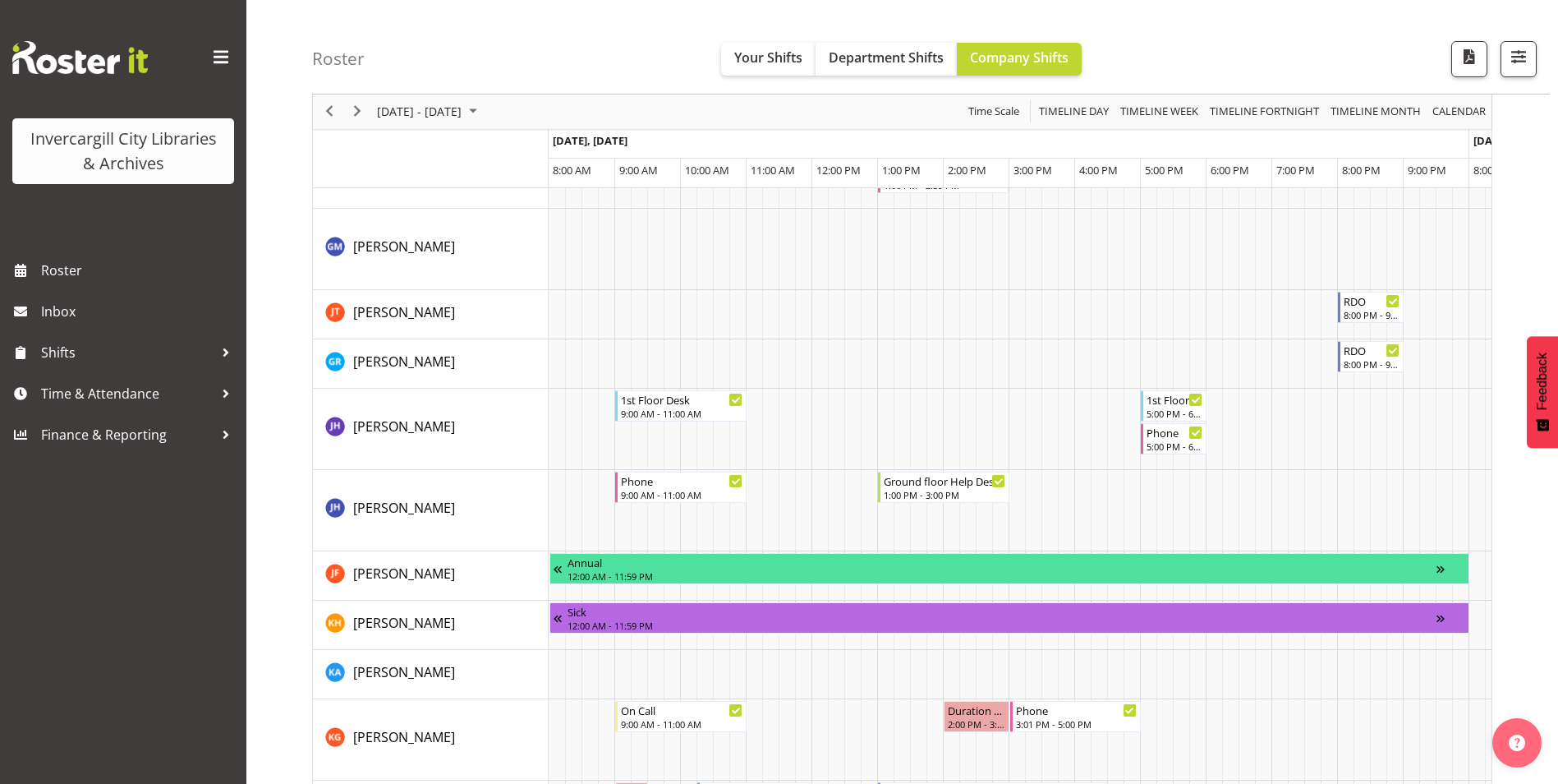
scroll to position [575, 0]
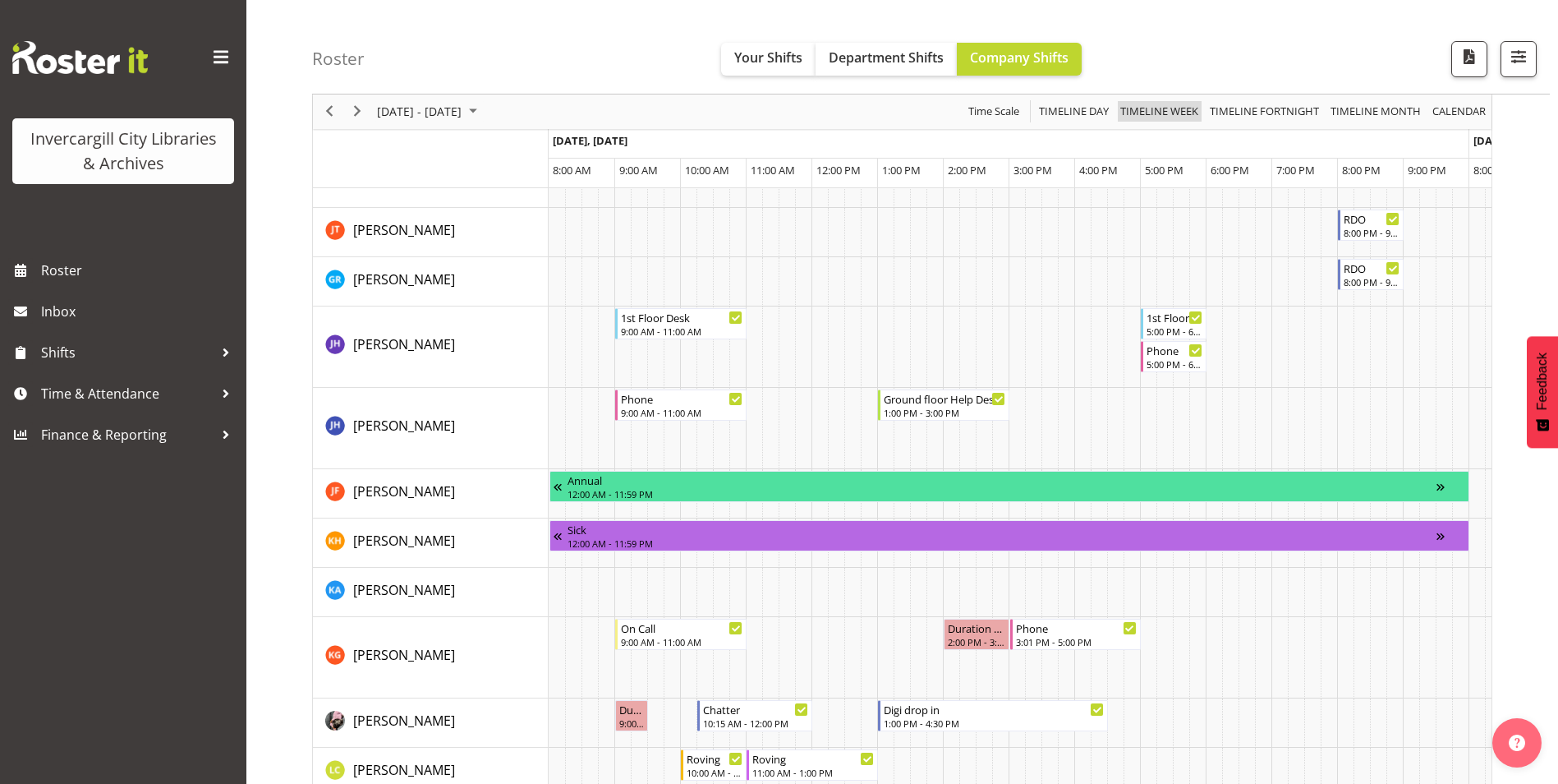
click at [1159, 113] on span "Timeline Week" at bounding box center [1160, 112] width 82 height 20
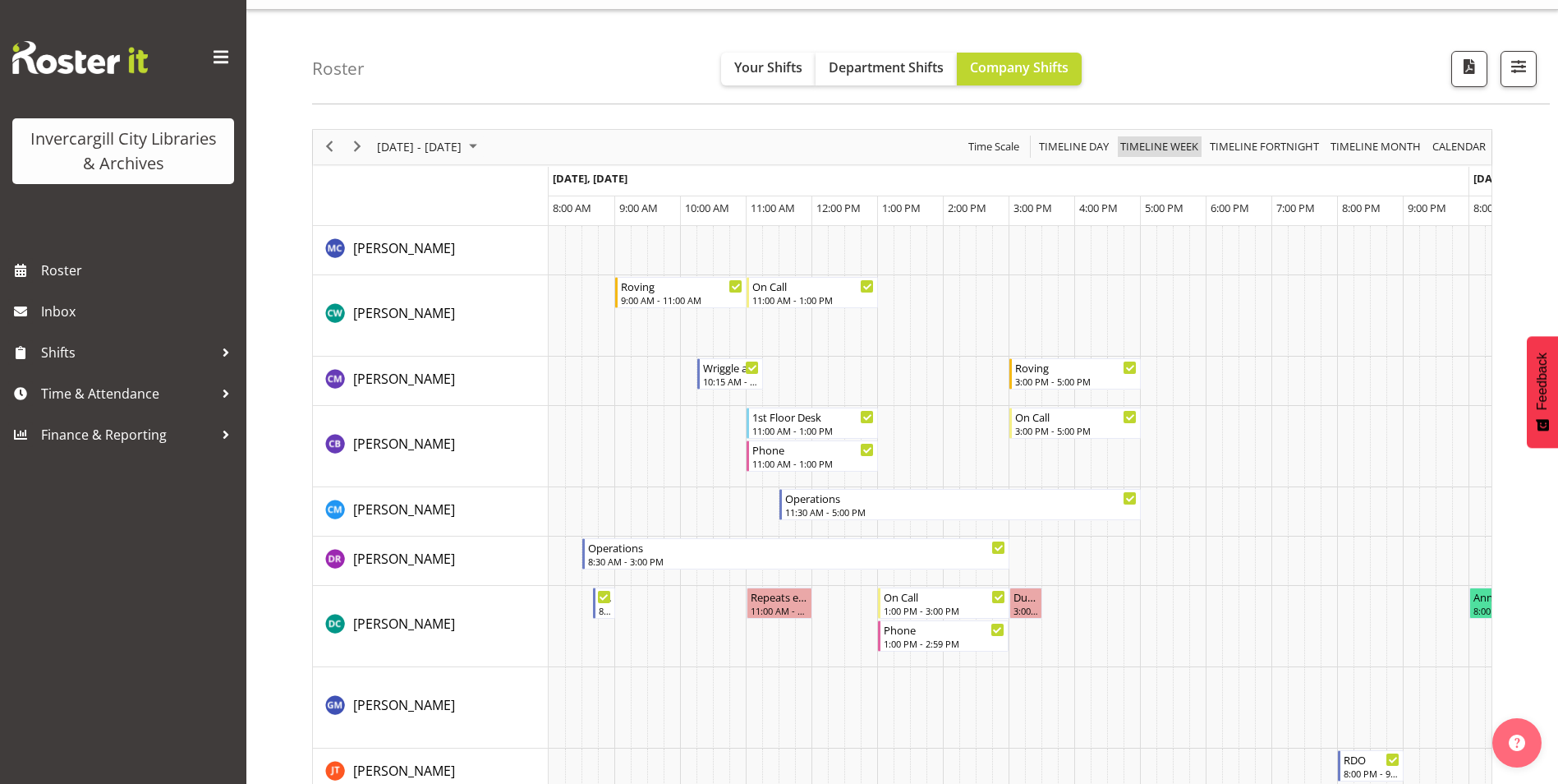
scroll to position [0, 0]
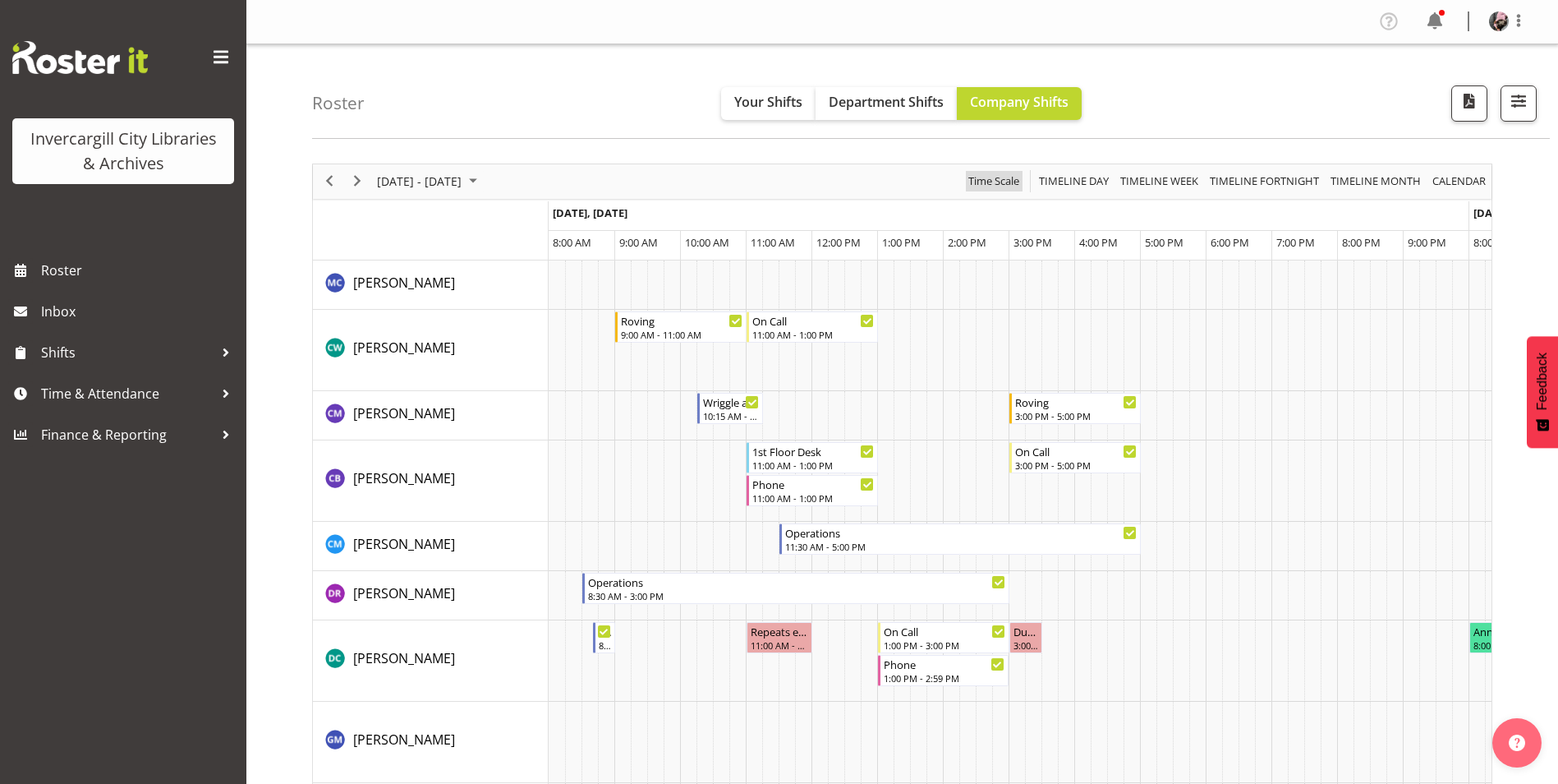
click at [1006, 177] on span "Time Scale" at bounding box center [993, 181] width 54 height 20
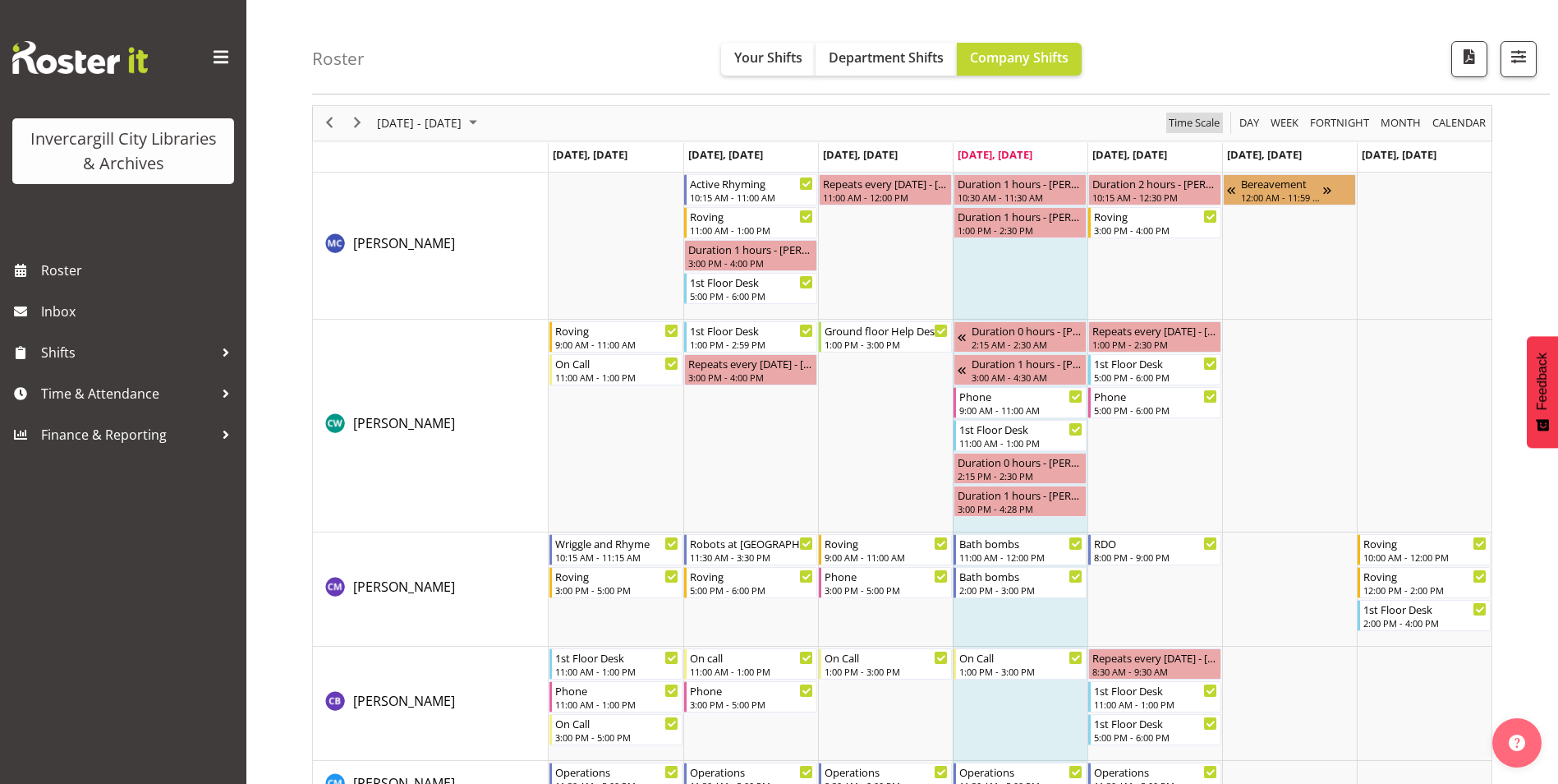
scroll to position [82, 0]
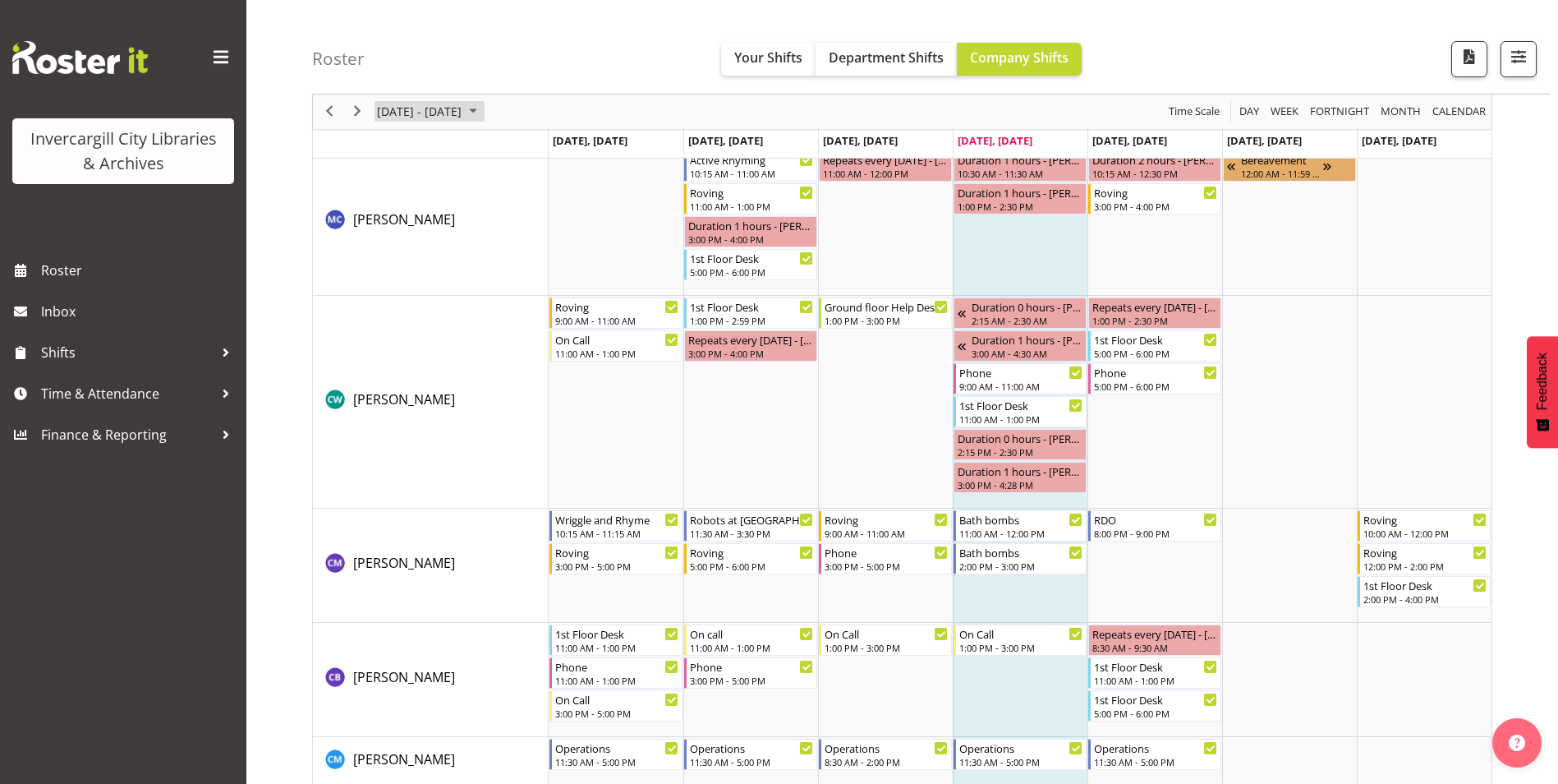
click at [464, 108] on span "[DATE] - [DATE]" at bounding box center [420, 112] width 88 height 20
click at [392, 240] on span "6" at bounding box center [394, 237] width 25 height 25
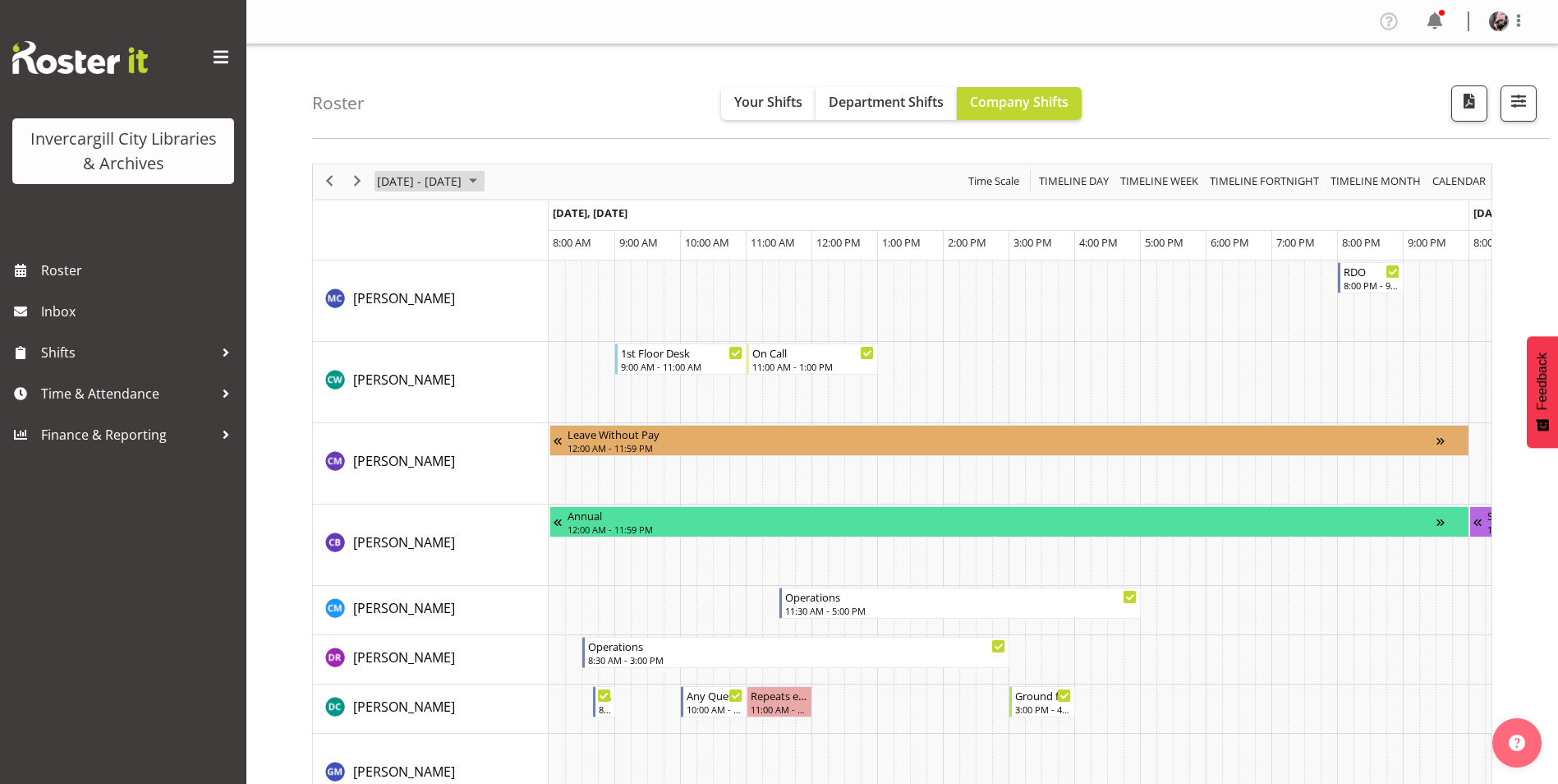
click at [411, 182] on span "[DATE] - [DATE]" at bounding box center [420, 181] width 88 height 20
click at [810, 226] on td "[DATE], [DATE]" at bounding box center [1009, 216] width 920 height 29
click at [1134, 179] on span "Timeline Week" at bounding box center [1160, 181] width 82 height 20
click at [1160, 178] on span "Timeline Week" at bounding box center [1160, 181] width 82 height 20
click at [1001, 179] on span "Time Scale" at bounding box center [993, 181] width 54 height 20
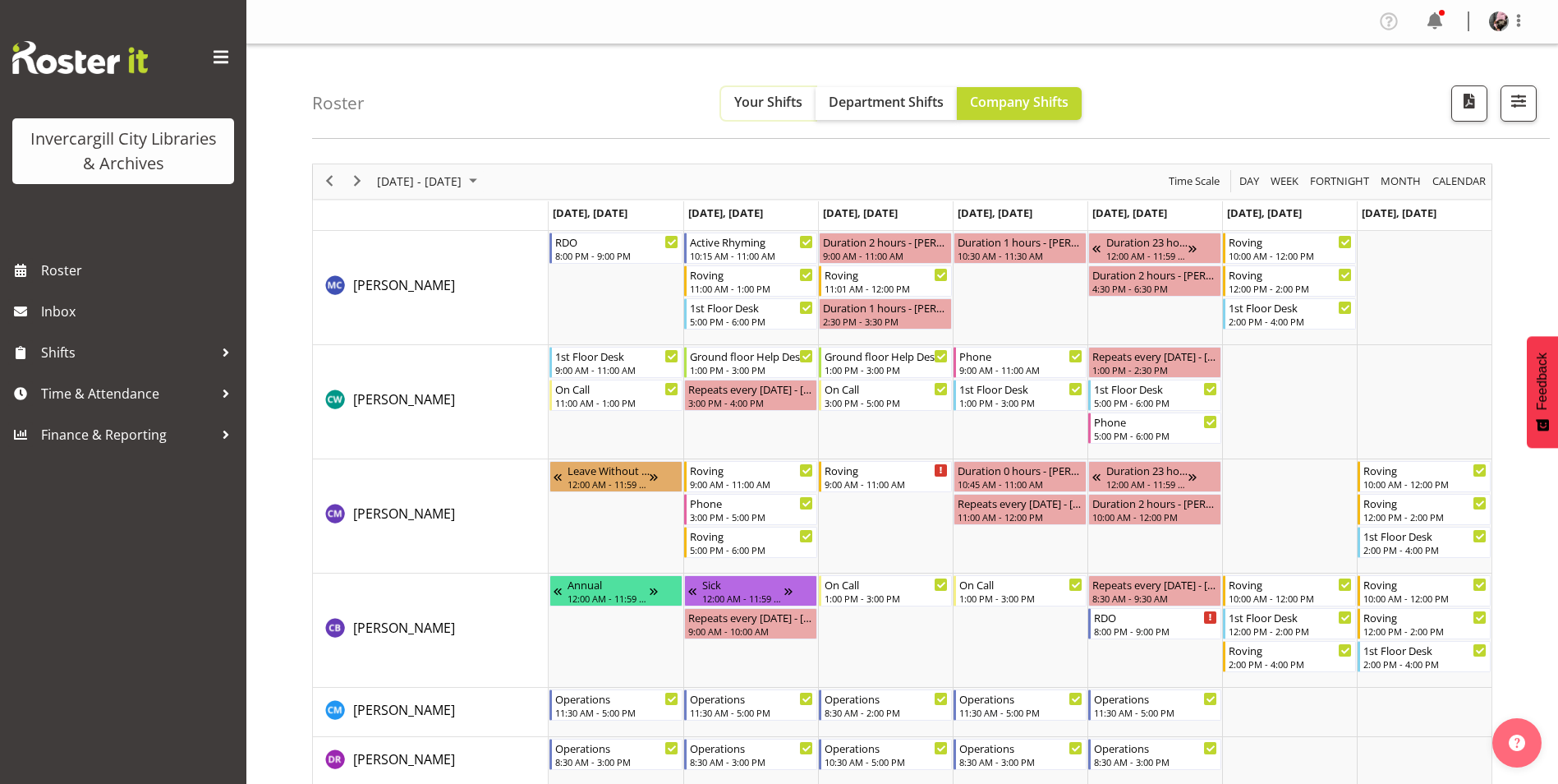
click at [766, 105] on span "Your Shifts" at bounding box center [768, 102] width 68 height 18
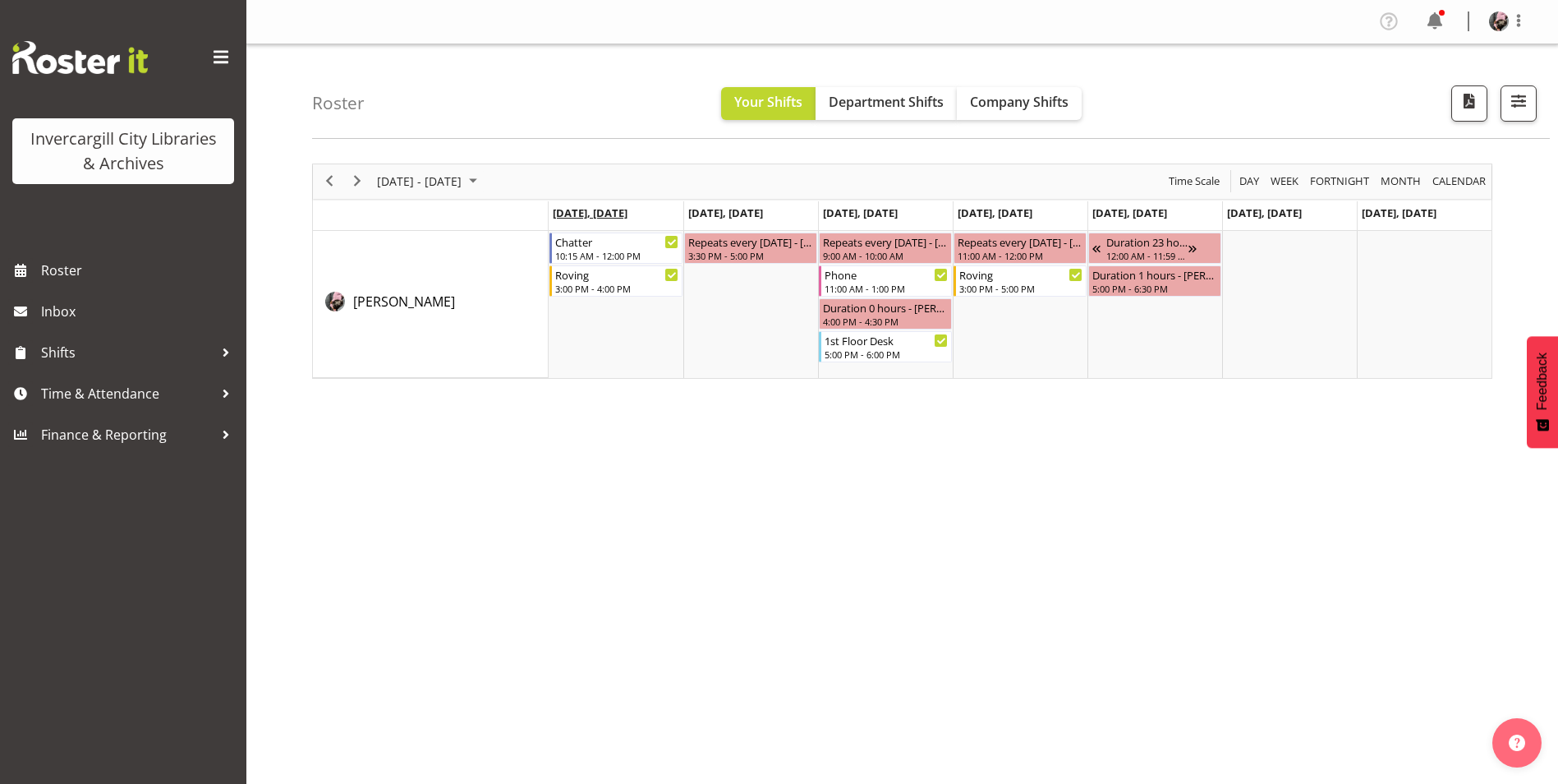
click at [604, 216] on span "[DATE], [DATE]" at bounding box center [589, 213] width 74 height 15
click at [1011, 391] on div "[DATE] - [DATE] [DATE] Day Week Fortnight Month calendar Month Agenda Time Scal…" at bounding box center [935, 480] width 1246 height 657
click at [1090, 494] on div "[DATE] - [DATE] [DATE] Day Week Fortnight Month calendar Month Agenda Time Scal…" at bounding box center [935, 480] width 1246 height 657
click at [1150, 243] on div "Duration 23 hours - [PERSON_NAME]" at bounding box center [1147, 241] width 84 height 17
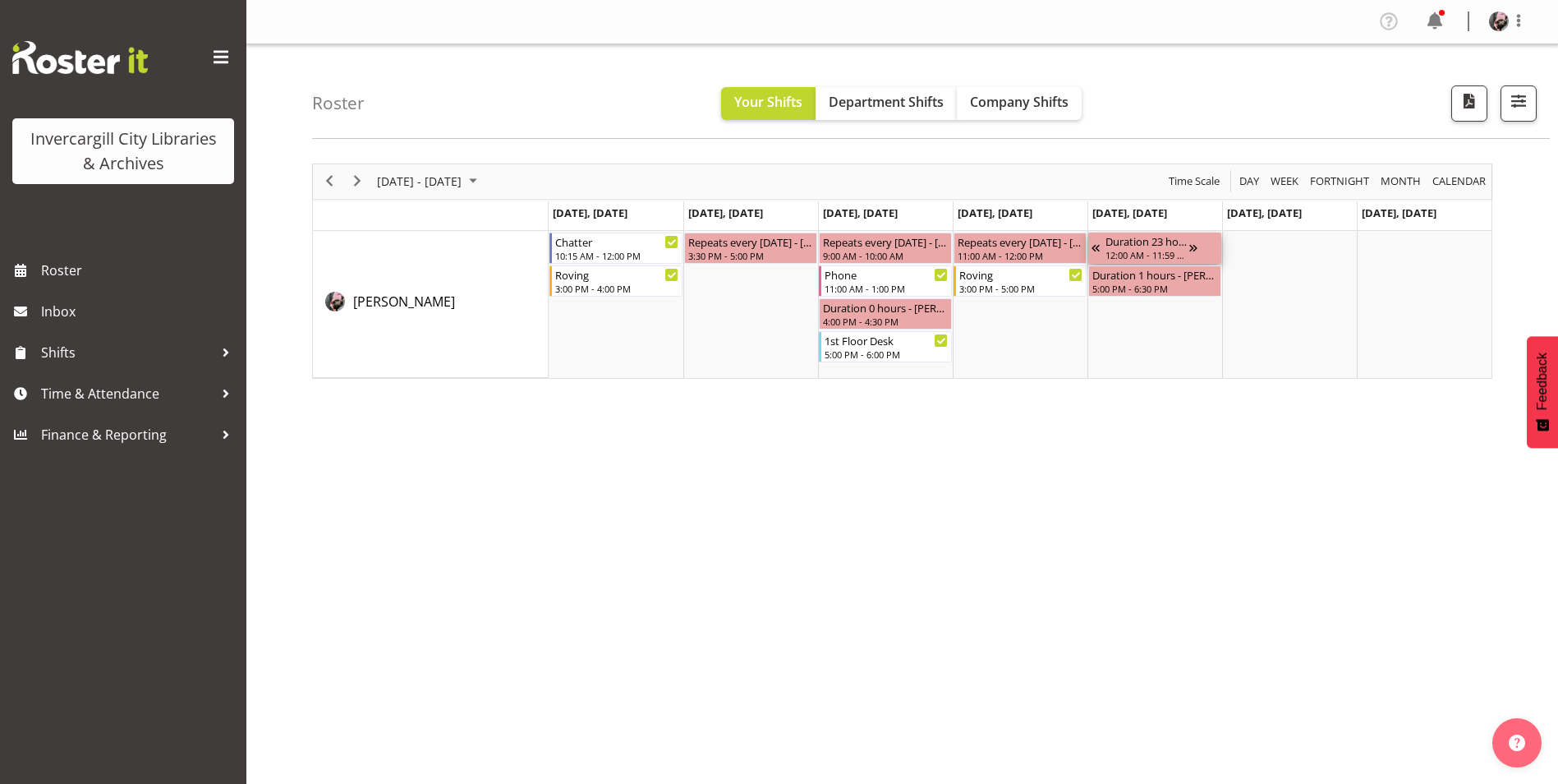
click at [1150, 243] on div "Duration 23 hours - [PERSON_NAME]" at bounding box center [1147, 241] width 84 height 17
click at [1214, 399] on div "[DATE] - [DATE] [DATE] Day Week Fortnight Month calendar Month Agenda Time Scal…" at bounding box center [935, 480] width 1246 height 657
